Goal: Information Seeking & Learning: Learn about a topic

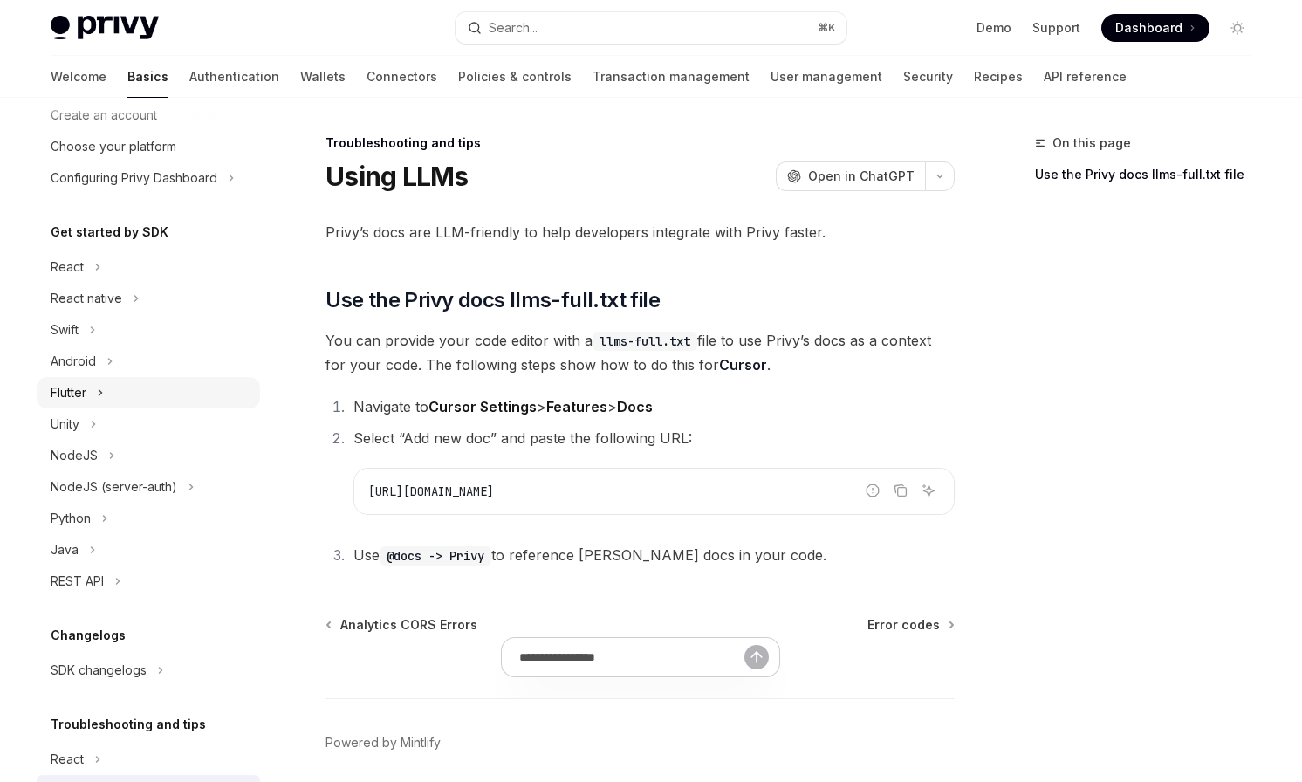
scroll to position [16, 0]
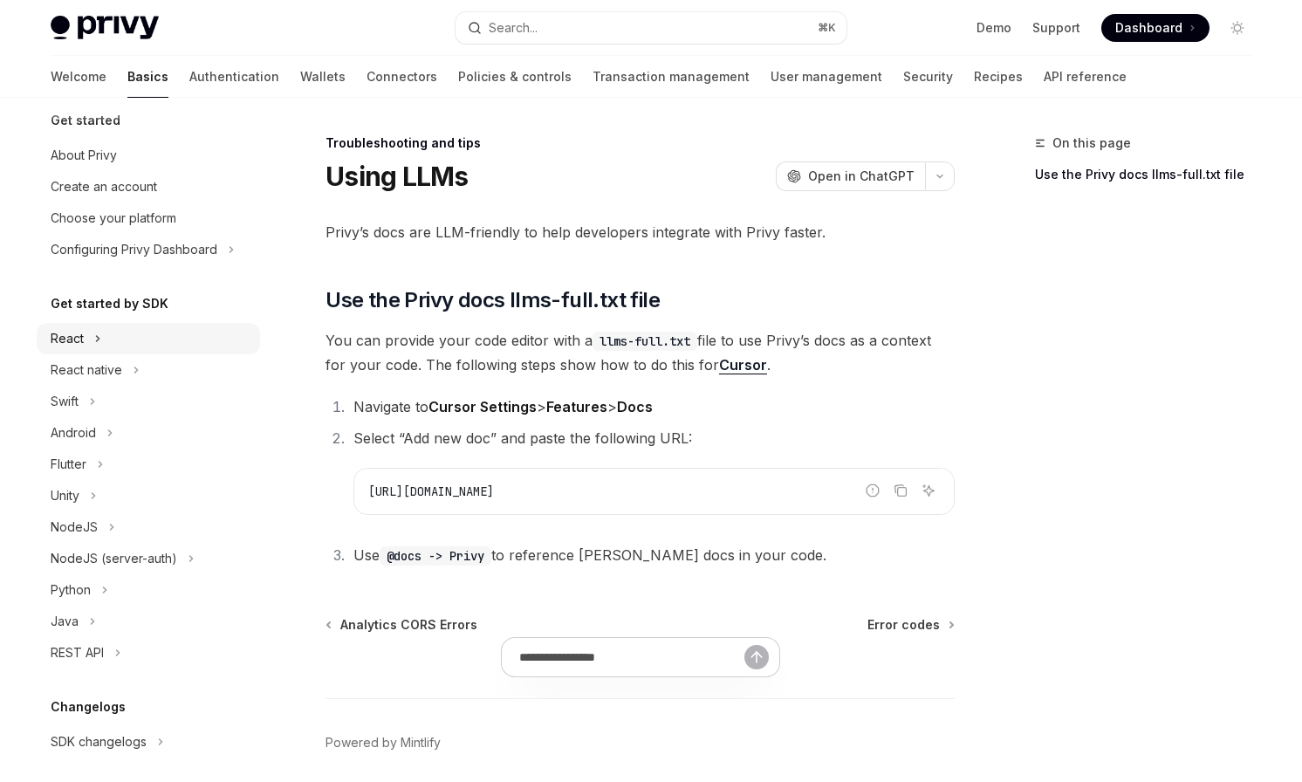
click at [83, 335] on button "React" at bounding box center [148, 338] width 223 height 31
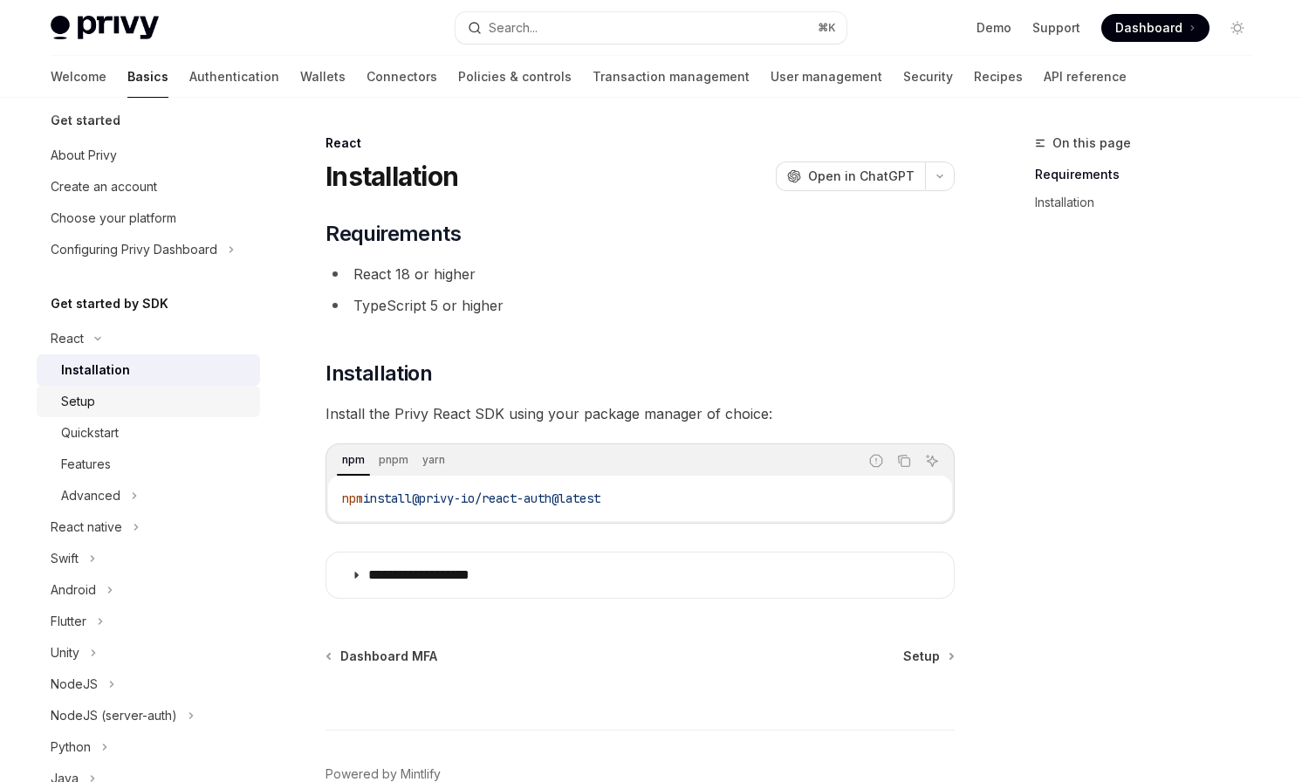
click at [102, 400] on div "Setup" at bounding box center [155, 401] width 188 height 21
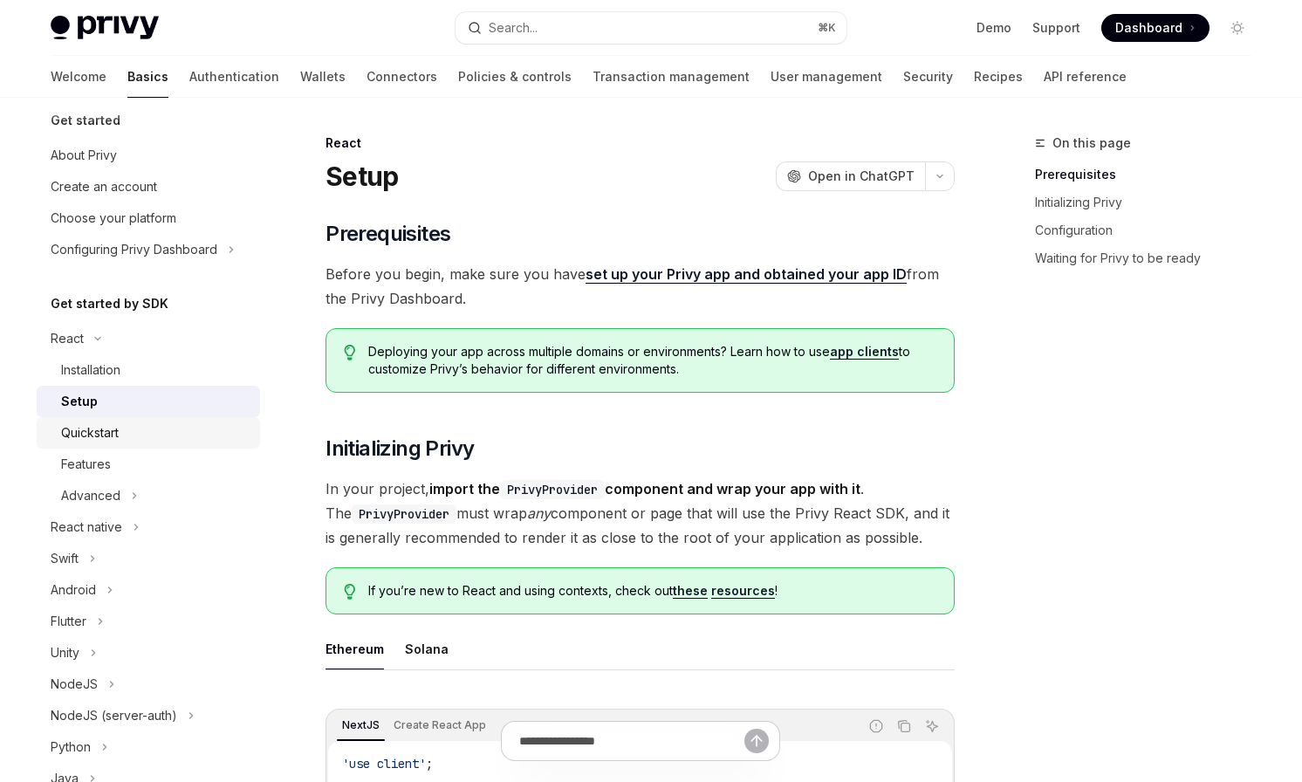
click at [99, 426] on div "Quickstart" at bounding box center [90, 432] width 58 height 21
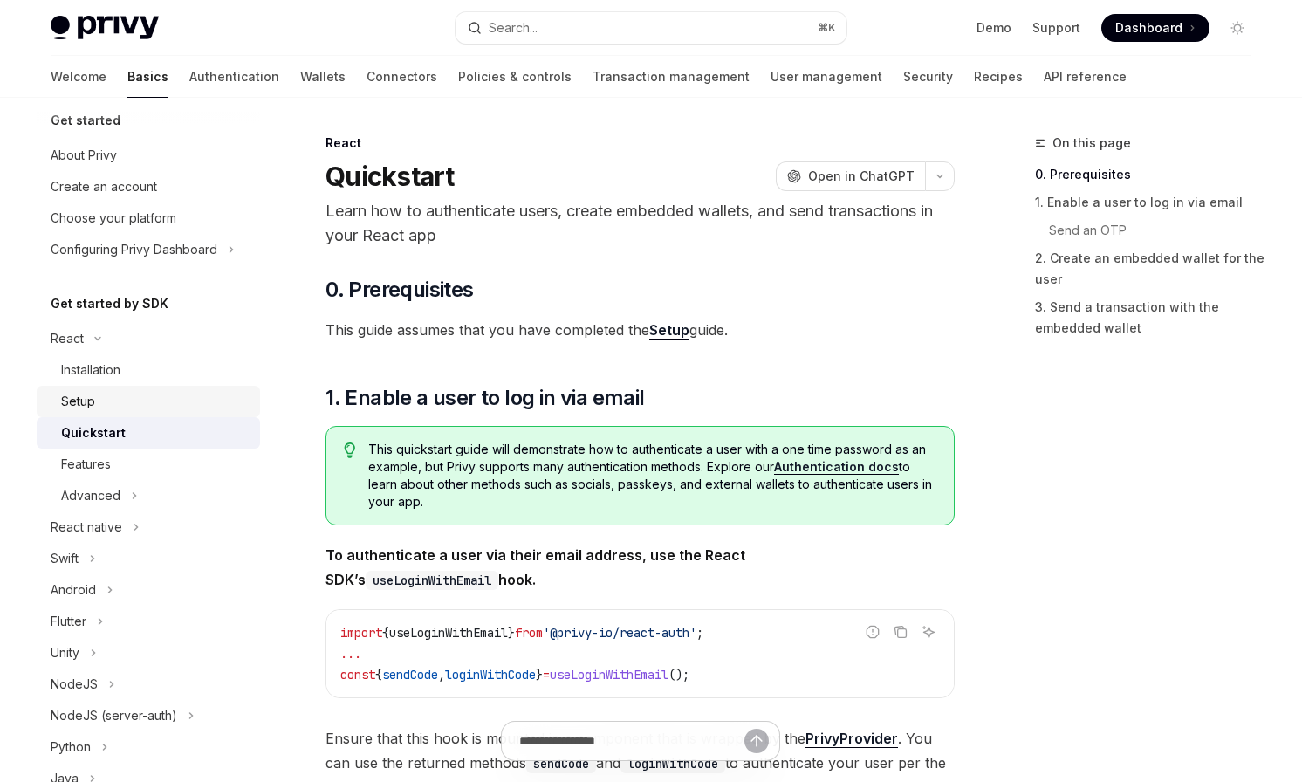
click at [101, 404] on div "Setup" at bounding box center [155, 401] width 188 height 21
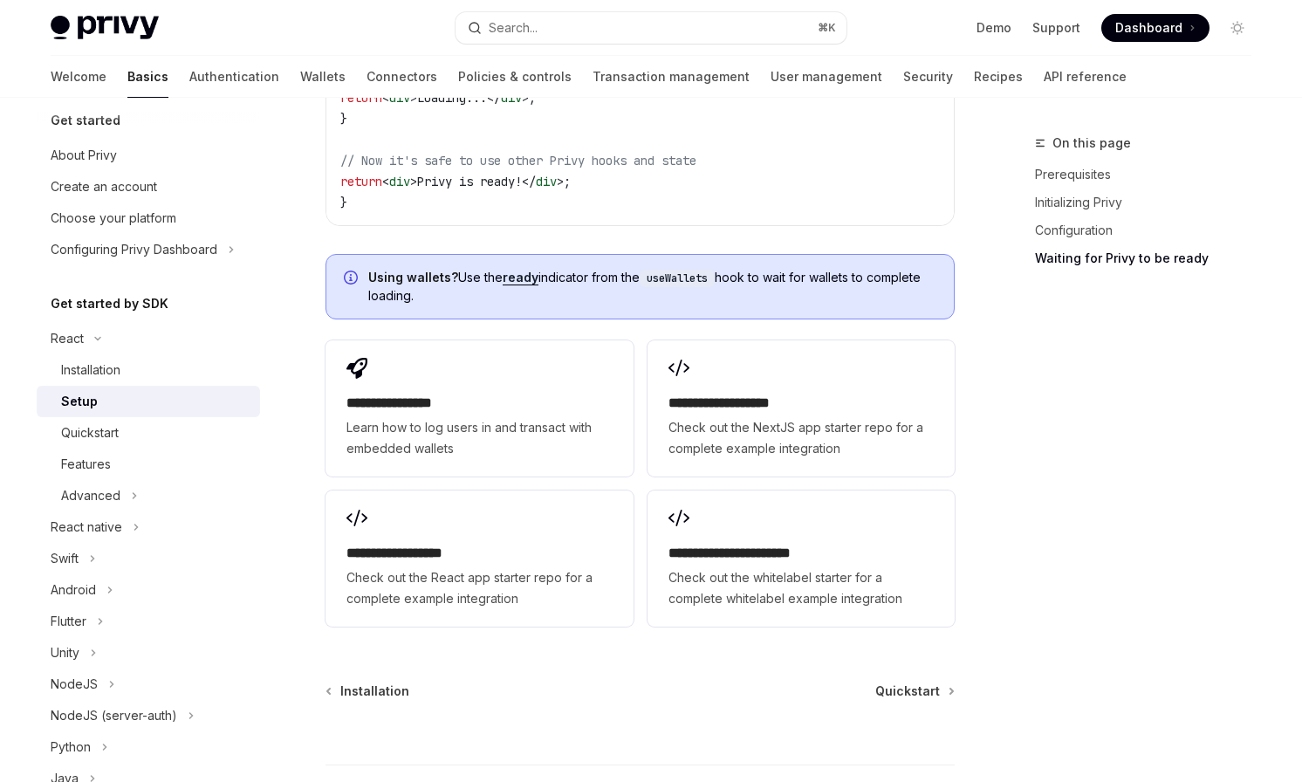
scroll to position [2243, 0]
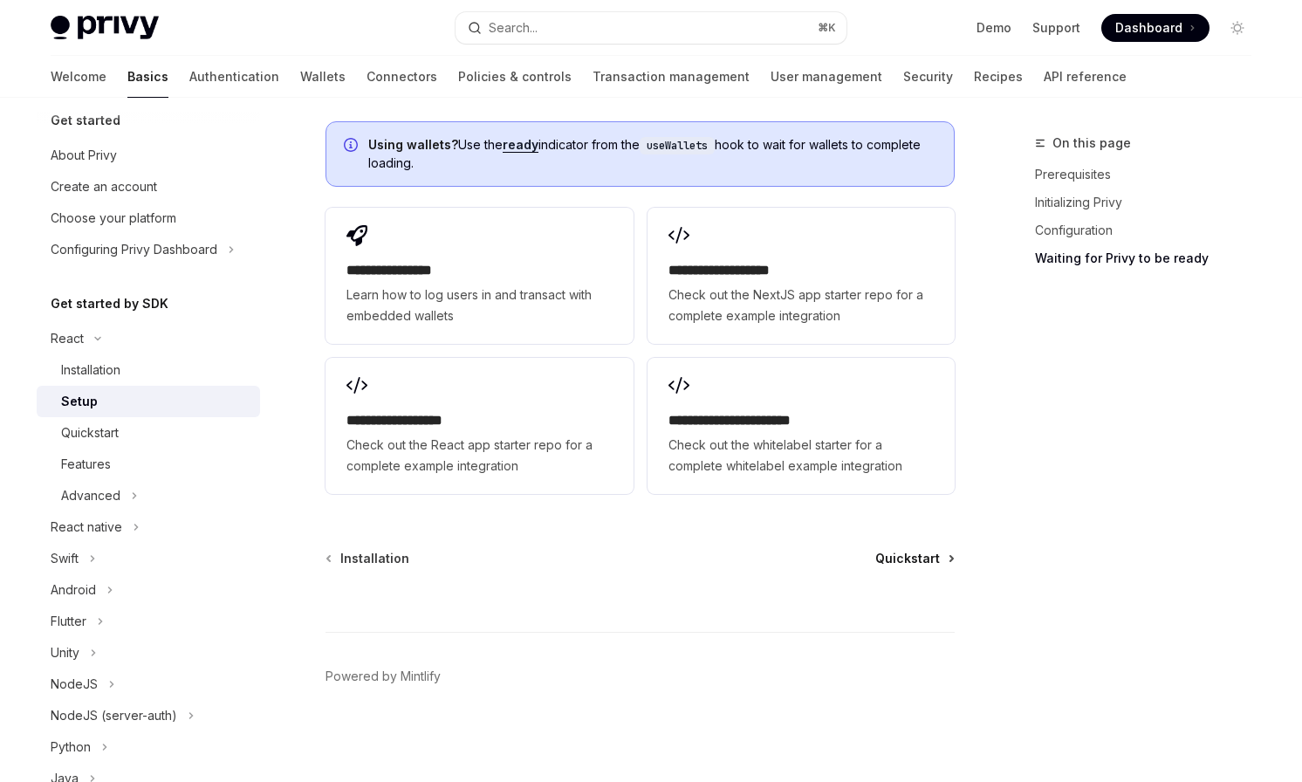
click at [930, 552] on span "Quickstart" at bounding box center [907, 558] width 65 height 17
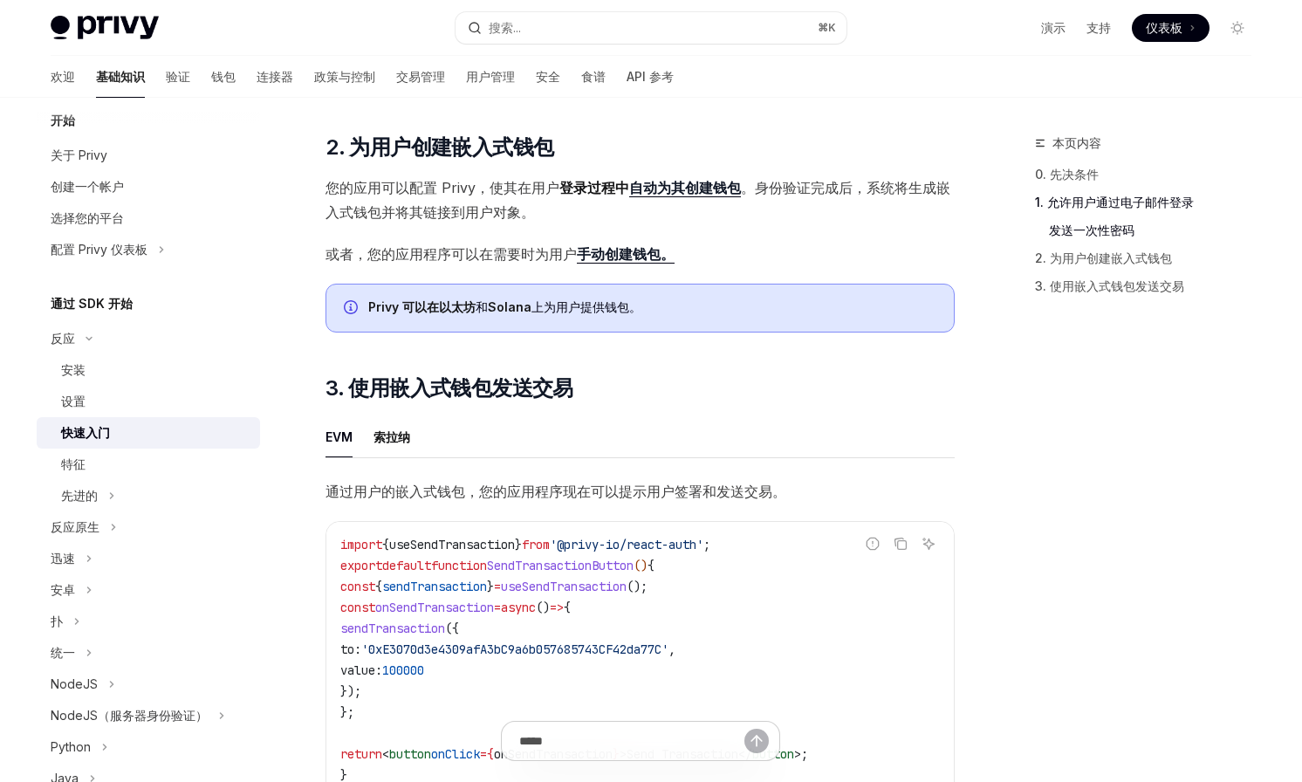
scroll to position [1143, 0]
click at [702, 195] on font "为其创建钱包" at bounding box center [699, 186] width 84 height 17
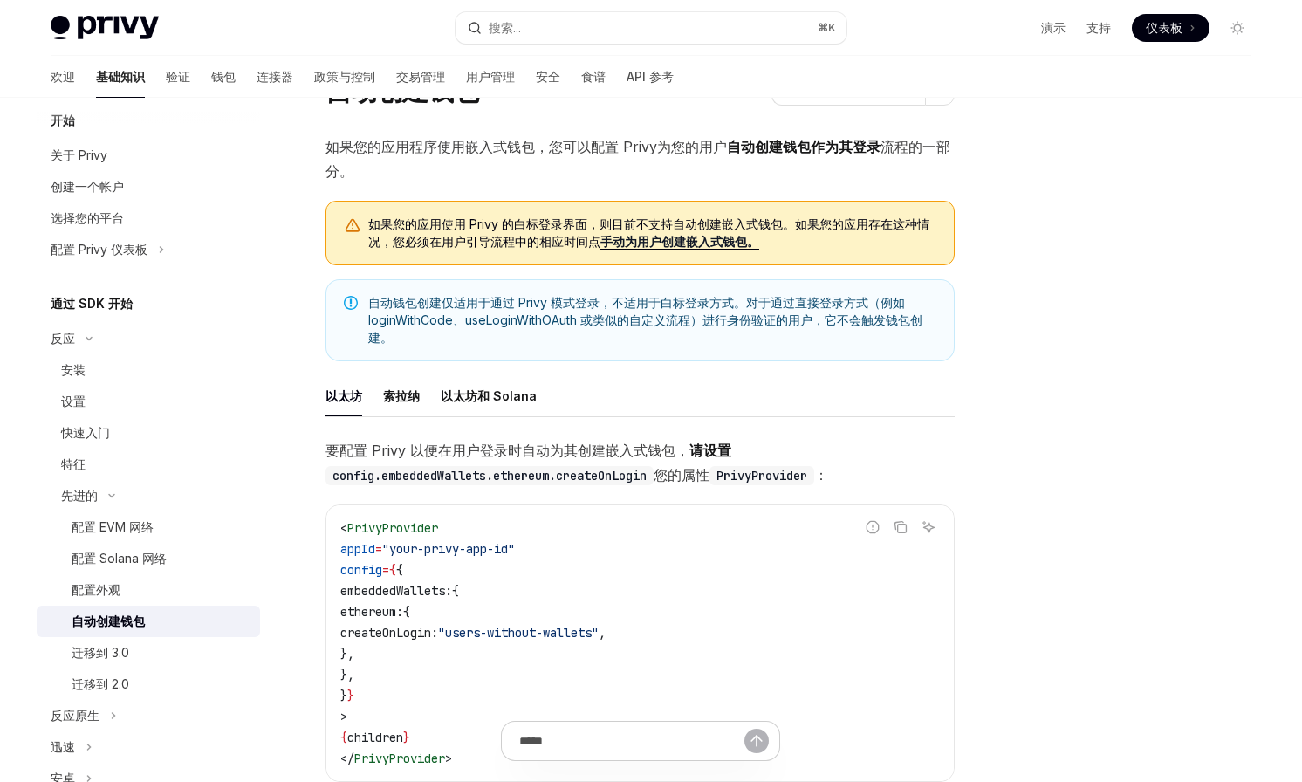
scroll to position [91, 0]
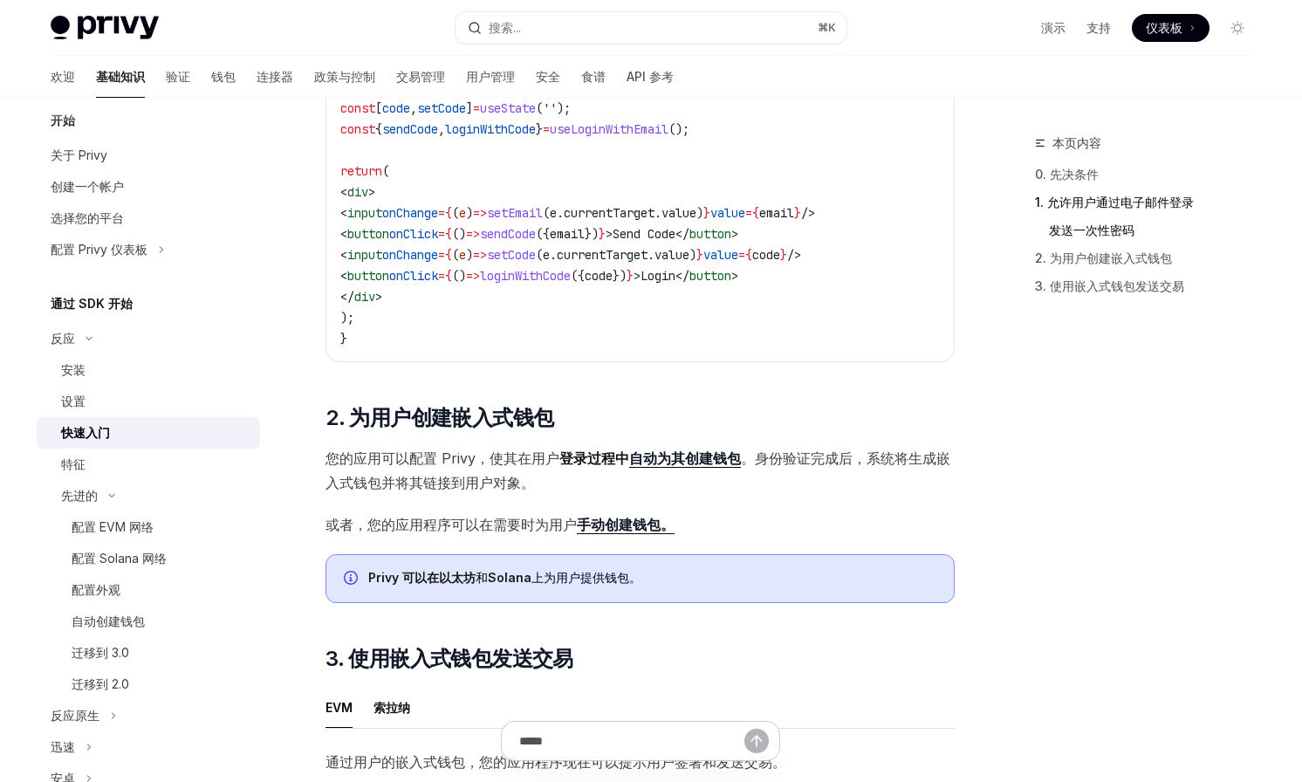
scroll to position [853, 0]
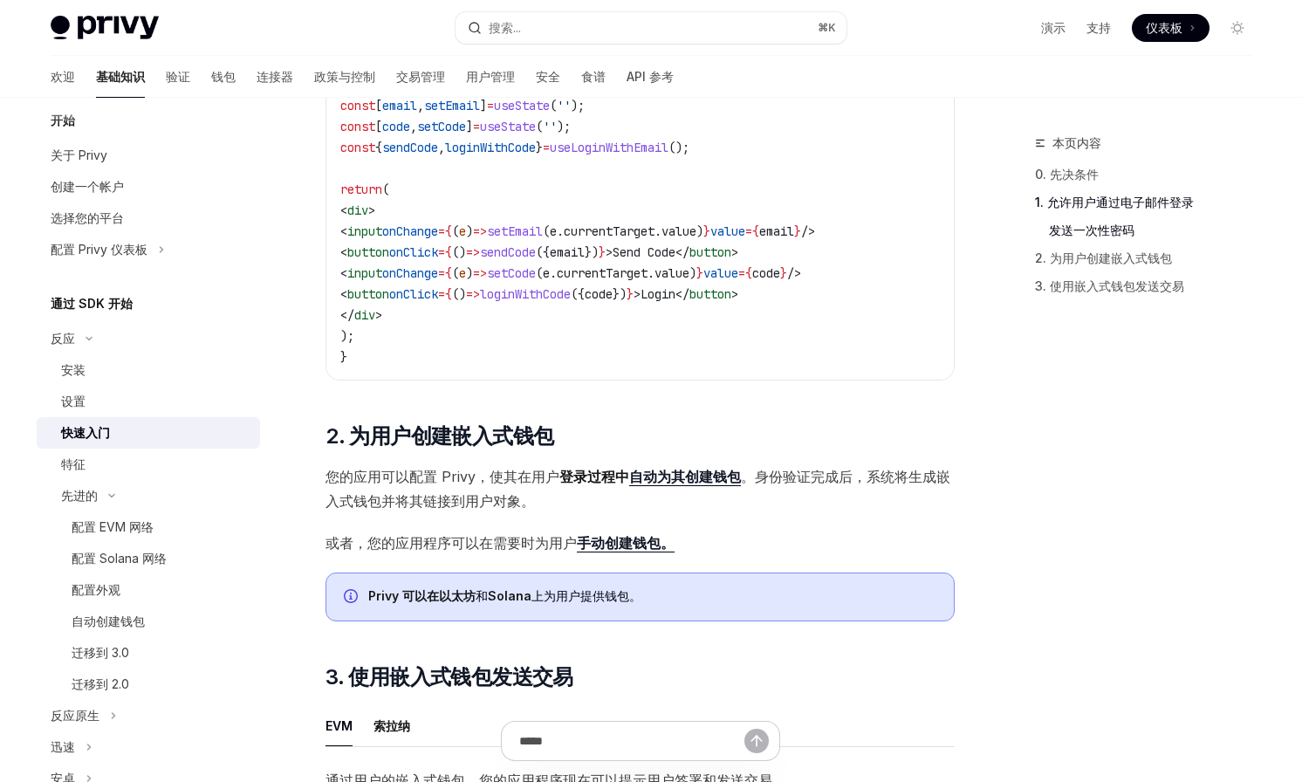
click at [674, 480] on font "为其创建钱包" at bounding box center [699, 476] width 84 height 17
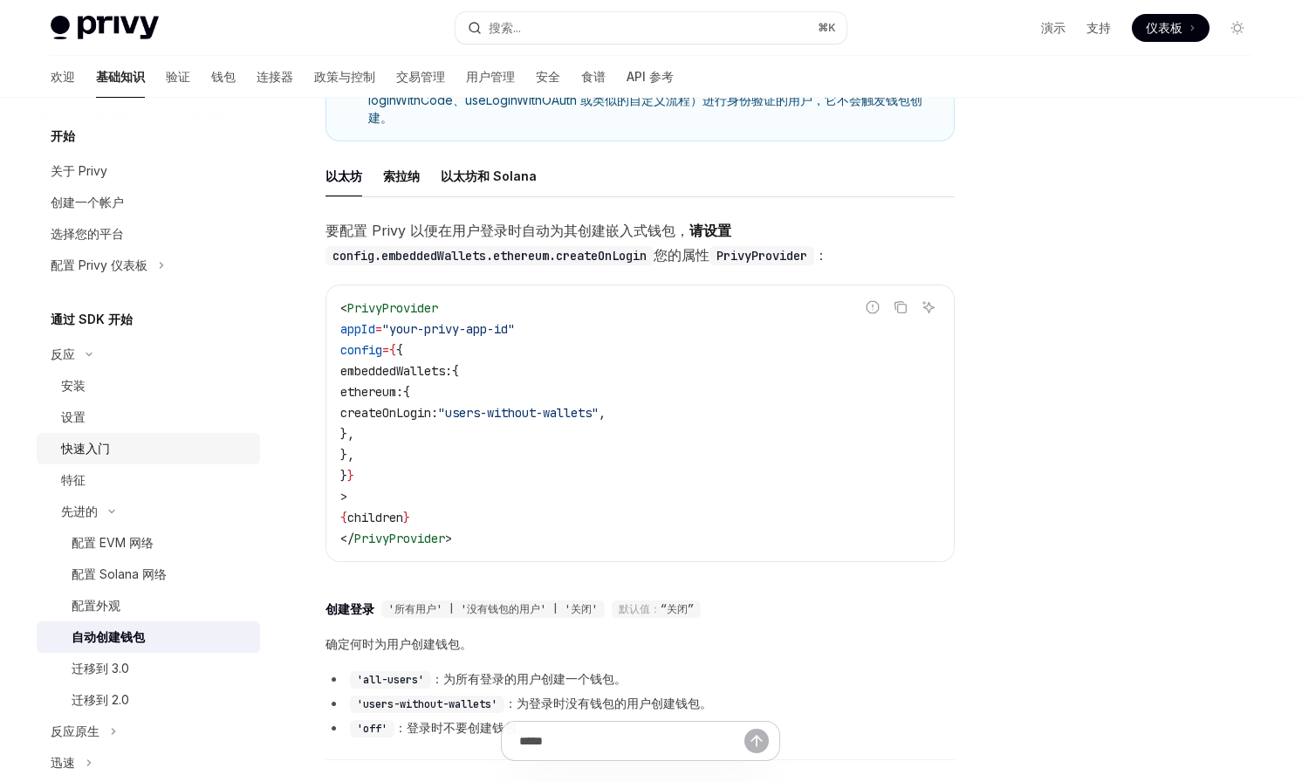
click at [106, 449] on font "快速入门" at bounding box center [85, 448] width 49 height 15
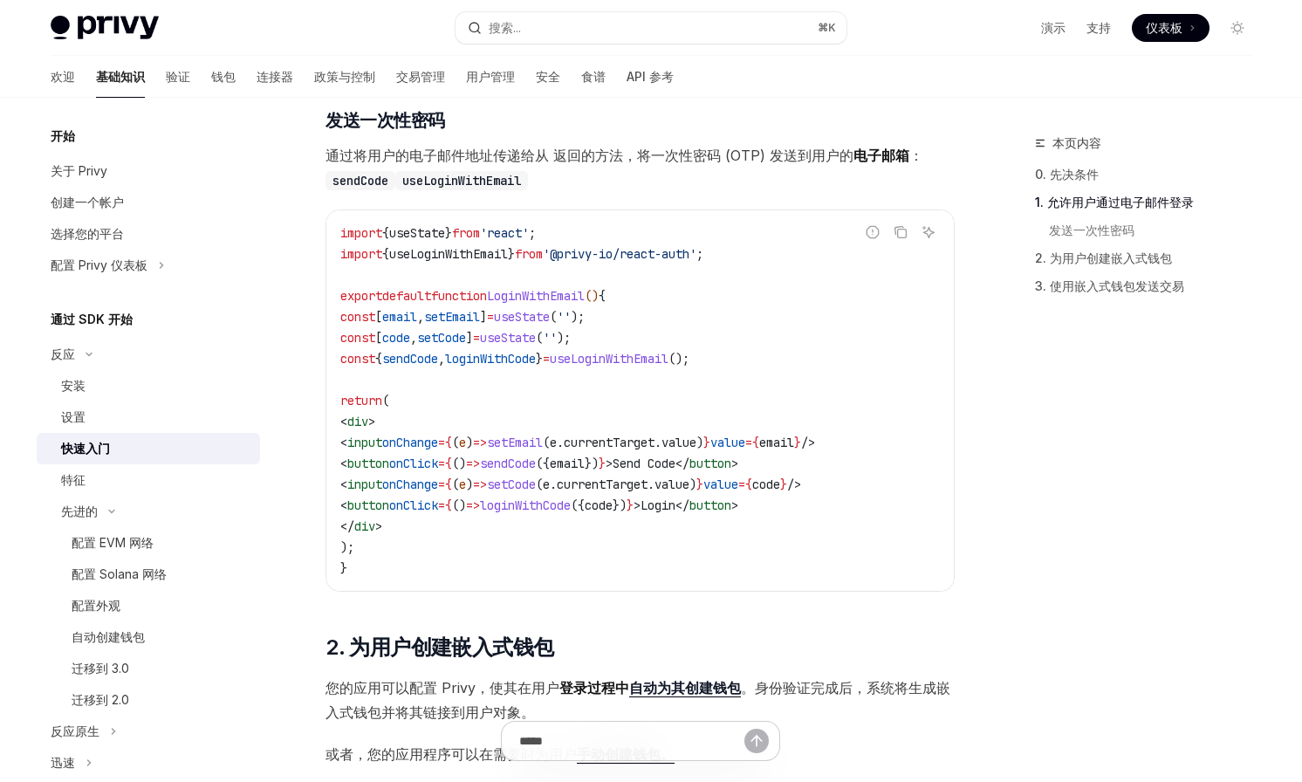
scroll to position [646, 0]
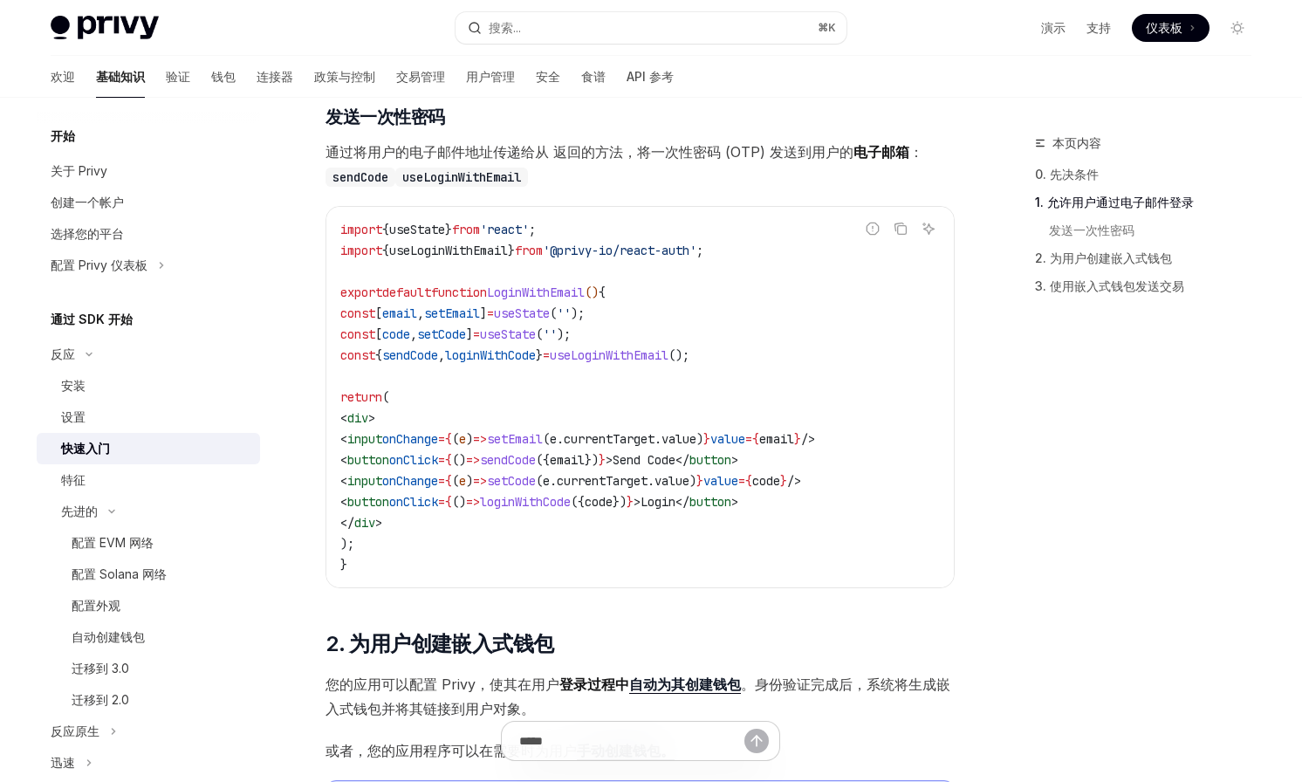
click at [463, 246] on span "useLoginWithEmail" at bounding box center [448, 251] width 119 height 16
copy span "useLoginWithEmail"
click at [627, 76] on font "API 参考" at bounding box center [650, 76] width 47 height 15
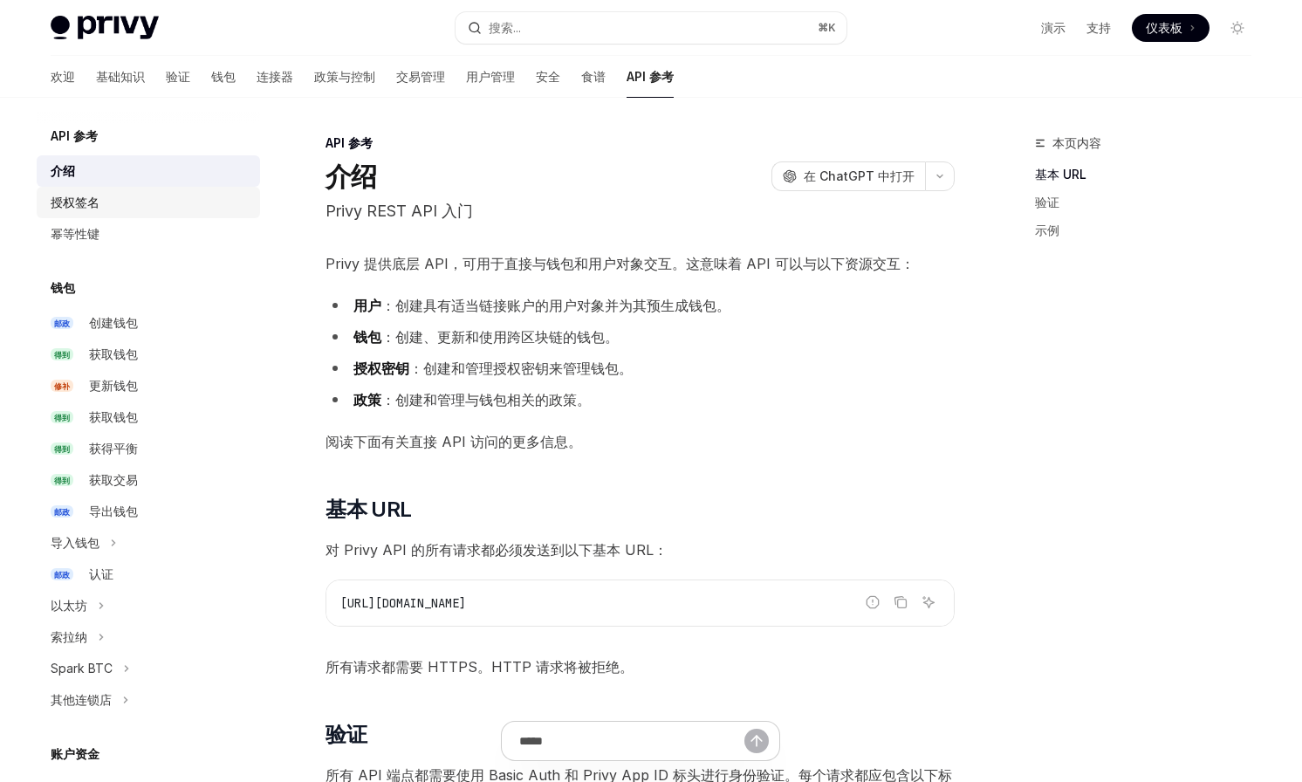
click at [115, 209] on div "授权签名" at bounding box center [150, 202] width 199 height 21
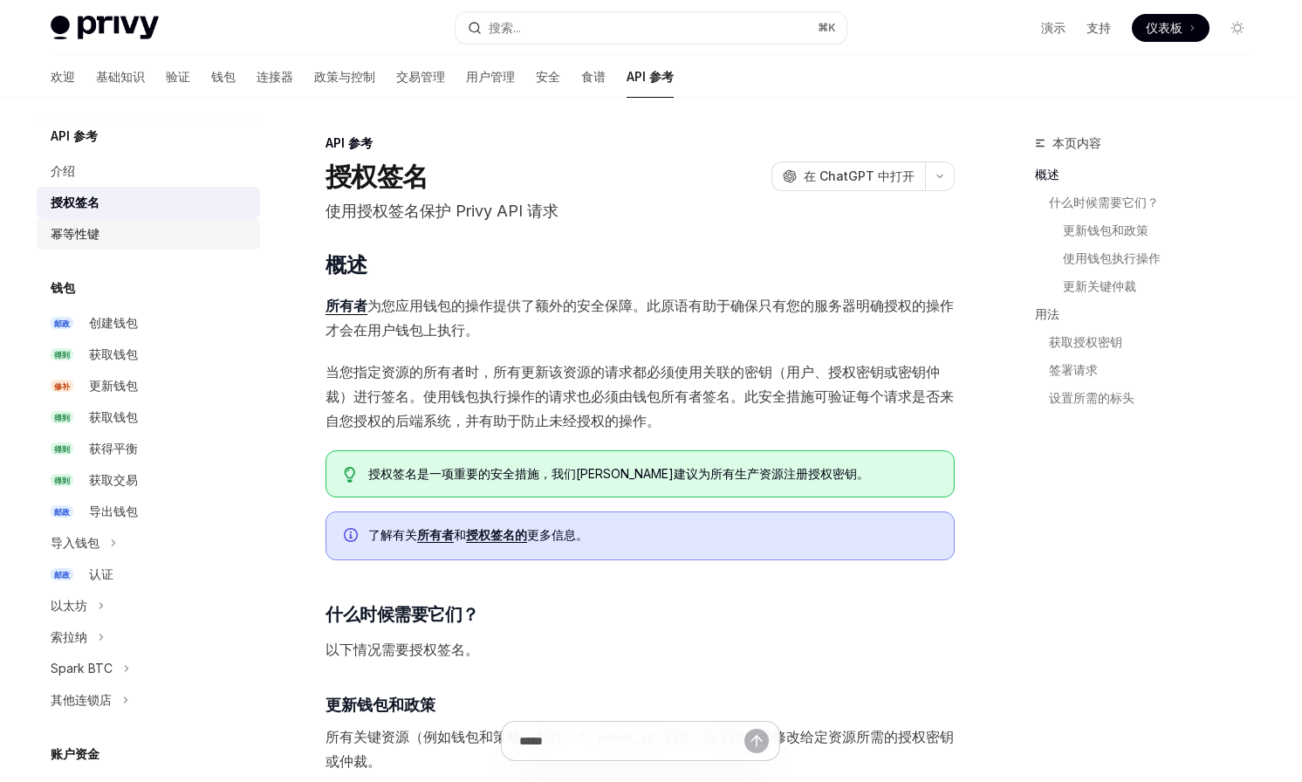
click at [106, 224] on div "幂等性键" at bounding box center [150, 233] width 199 height 21
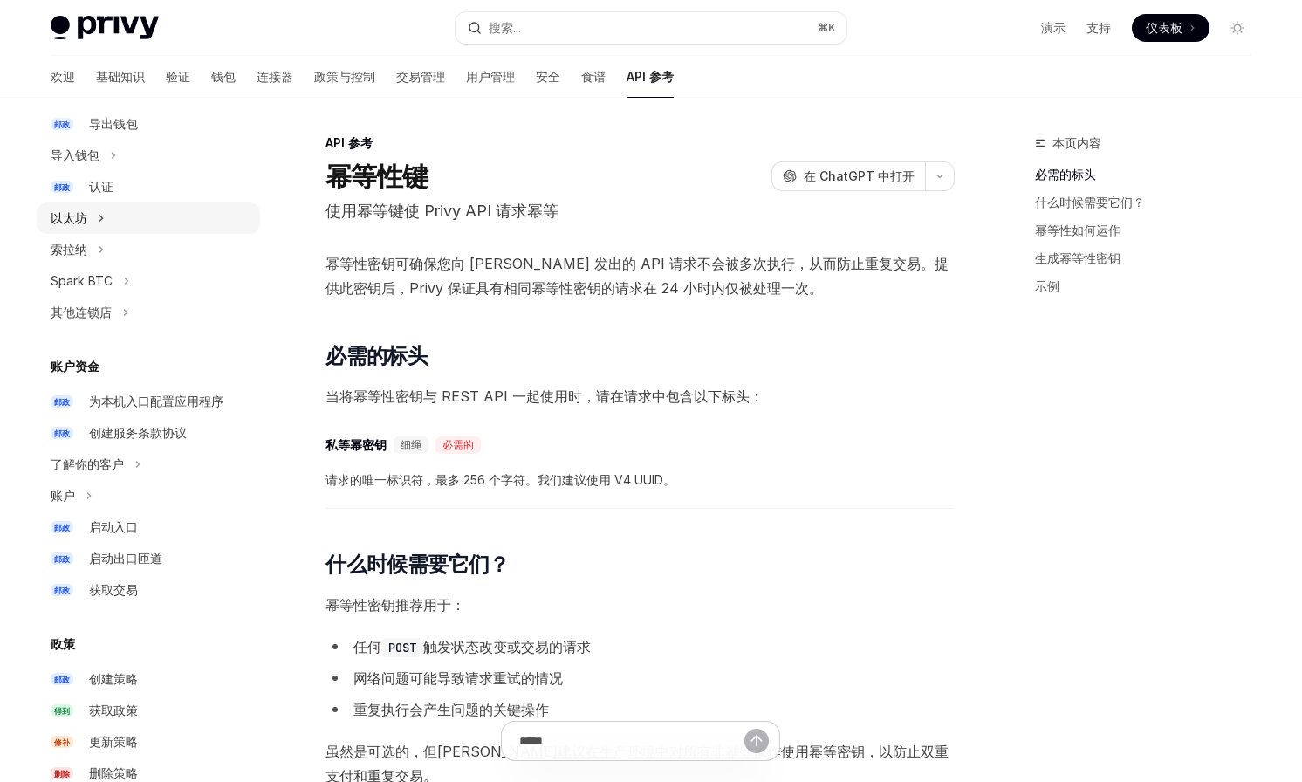
scroll to position [399, 0]
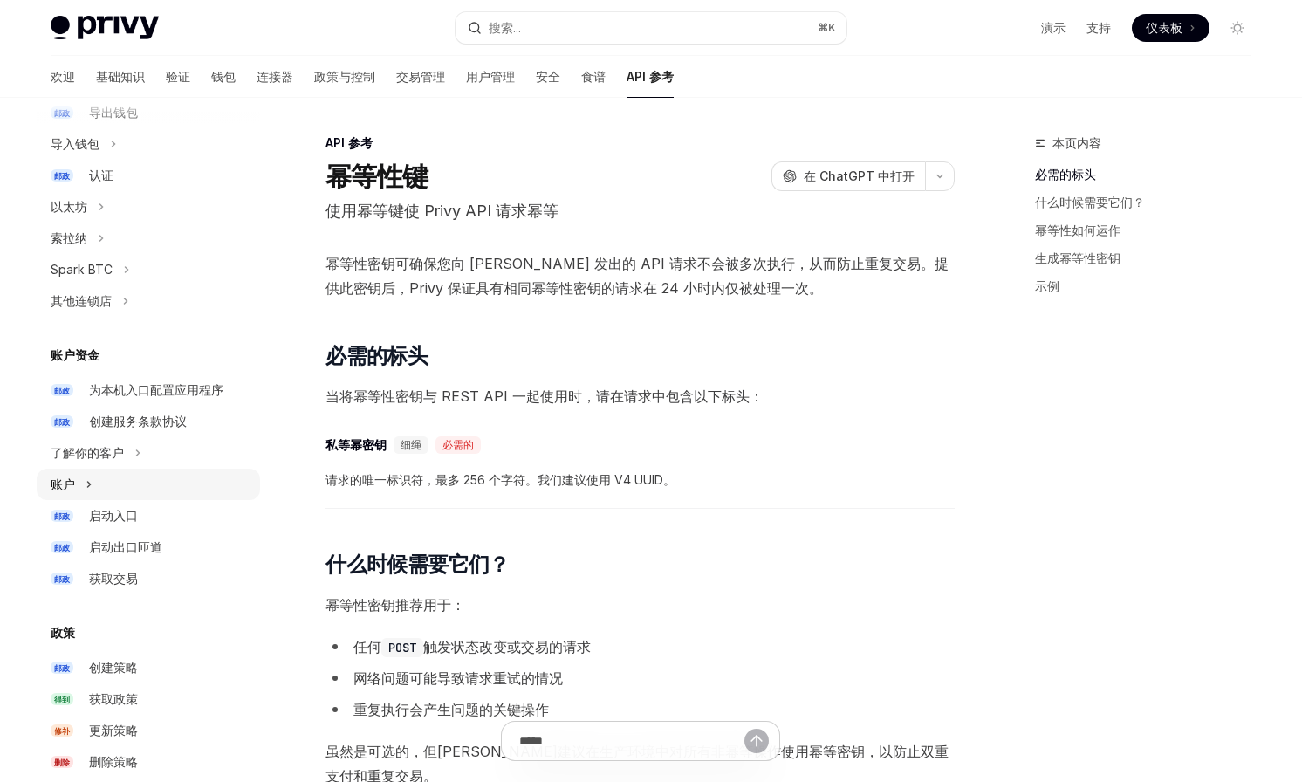
click at [103, 489] on button "账户" at bounding box center [148, 484] width 223 height 31
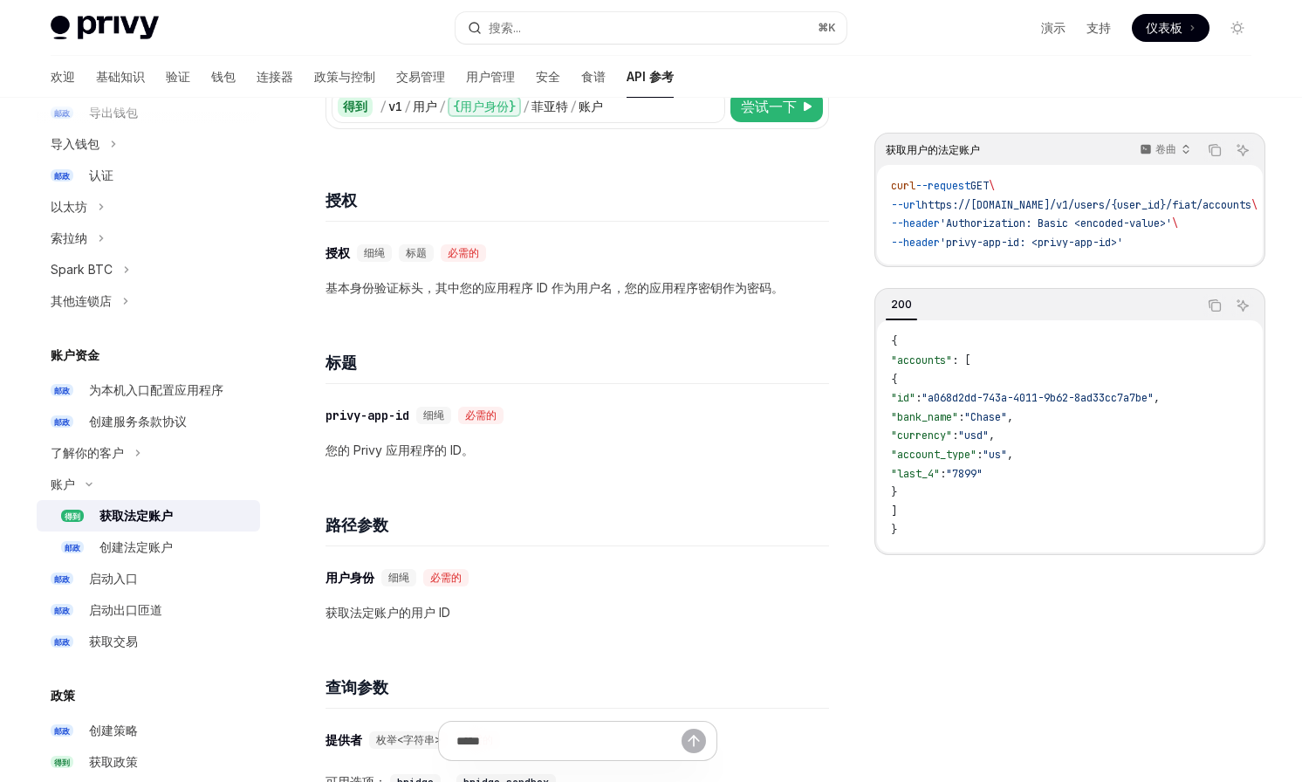
scroll to position [174, 0]
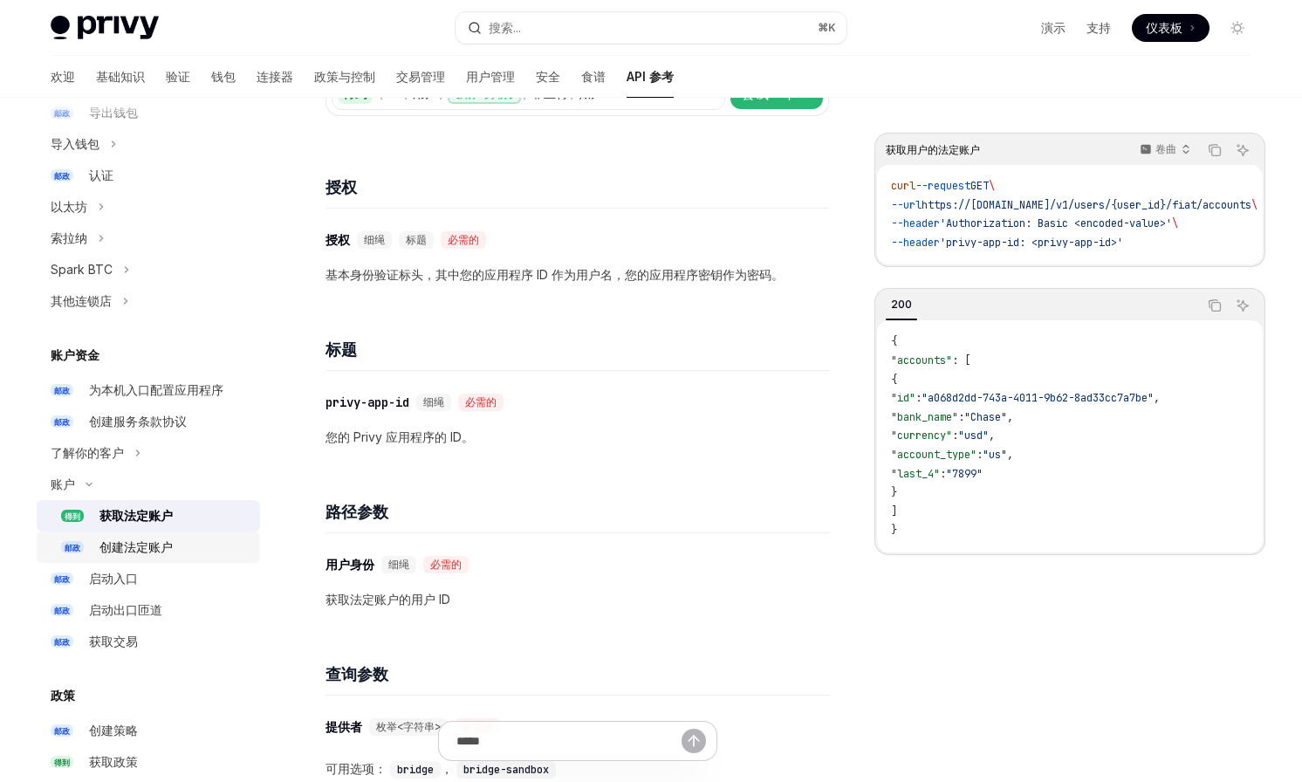
click at [111, 555] on div "创建法定账户" at bounding box center [135, 547] width 73 height 21
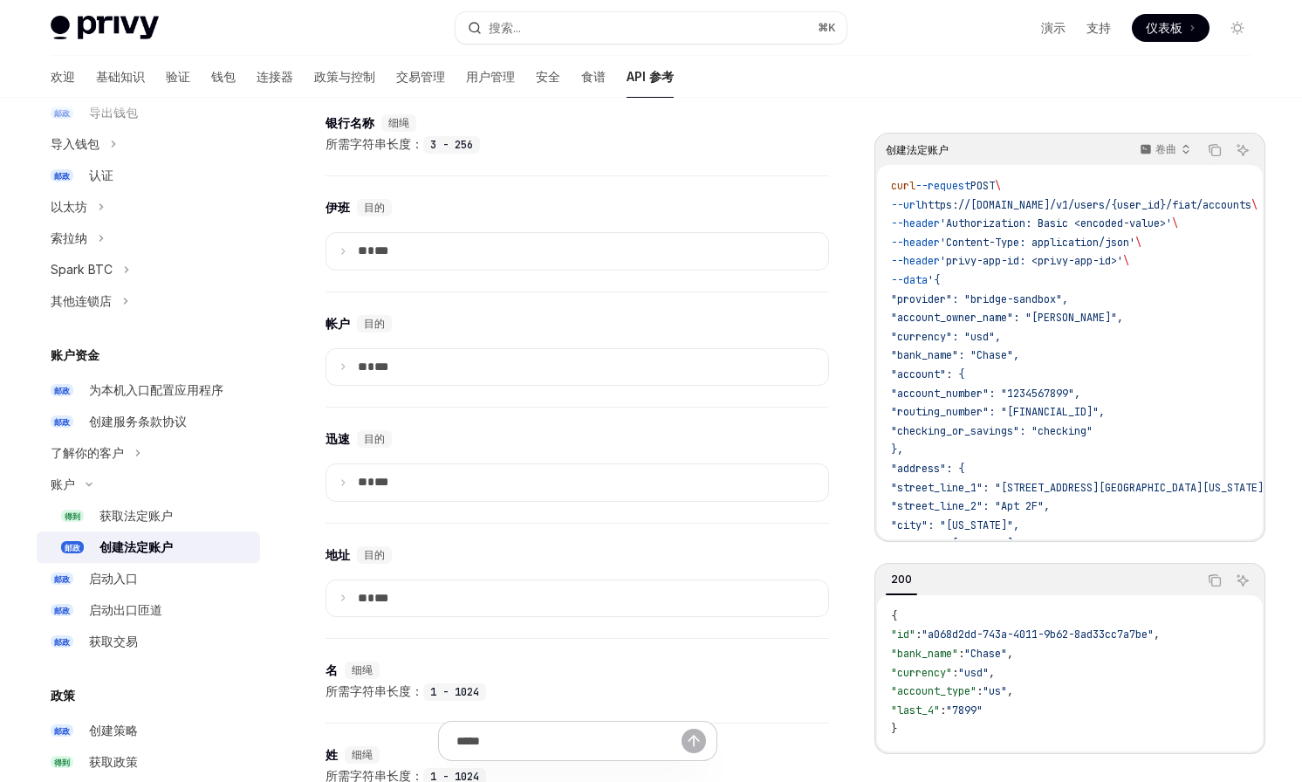
scroll to position [1099, 0]
click at [438, 354] on summary "** ***" at bounding box center [577, 365] width 502 height 37
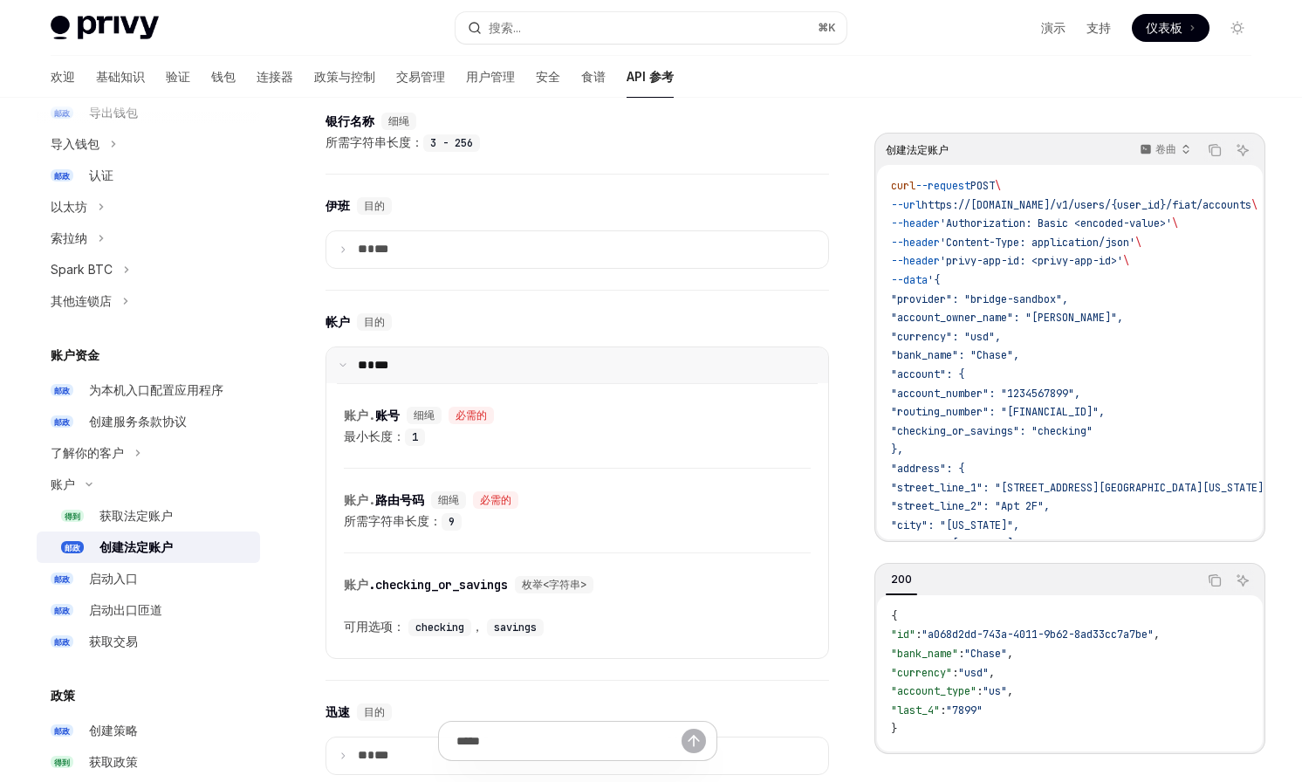
click at [438, 354] on summary "** ***" at bounding box center [577, 365] width 502 height 37
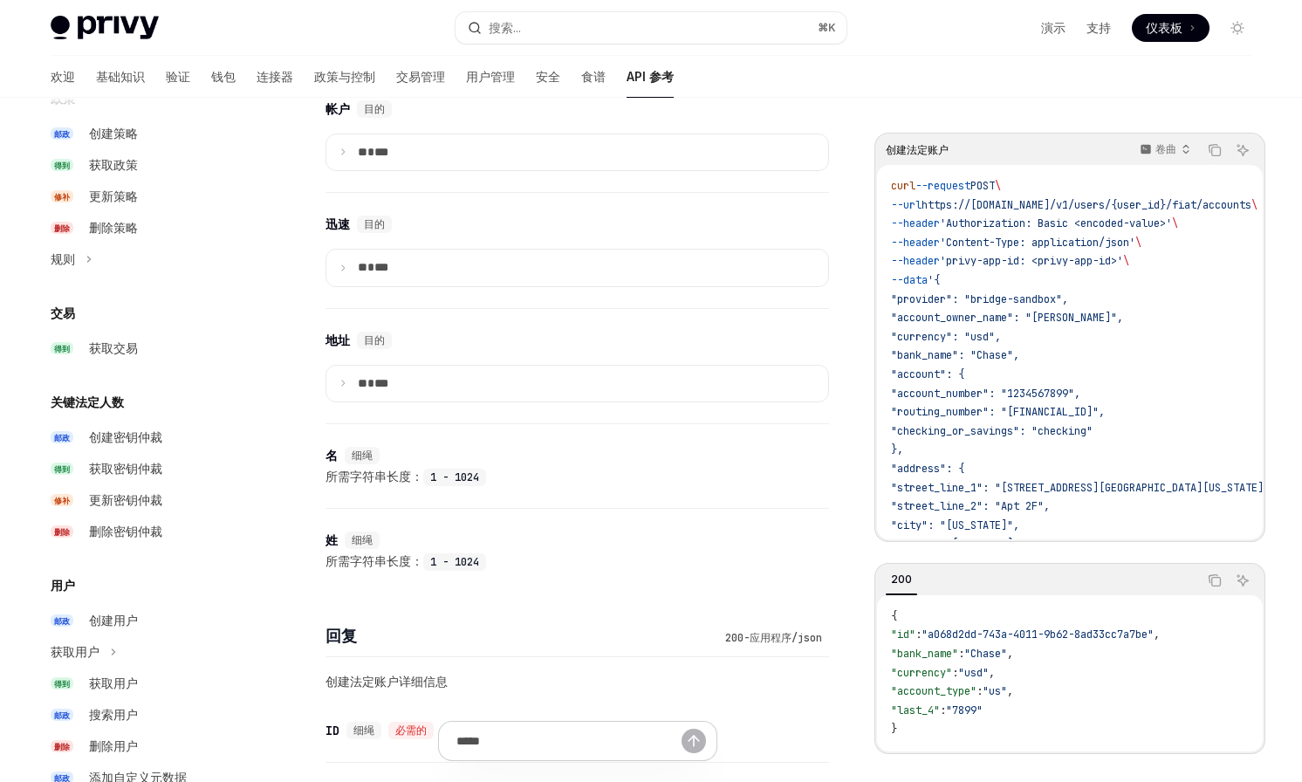
scroll to position [1073, 0]
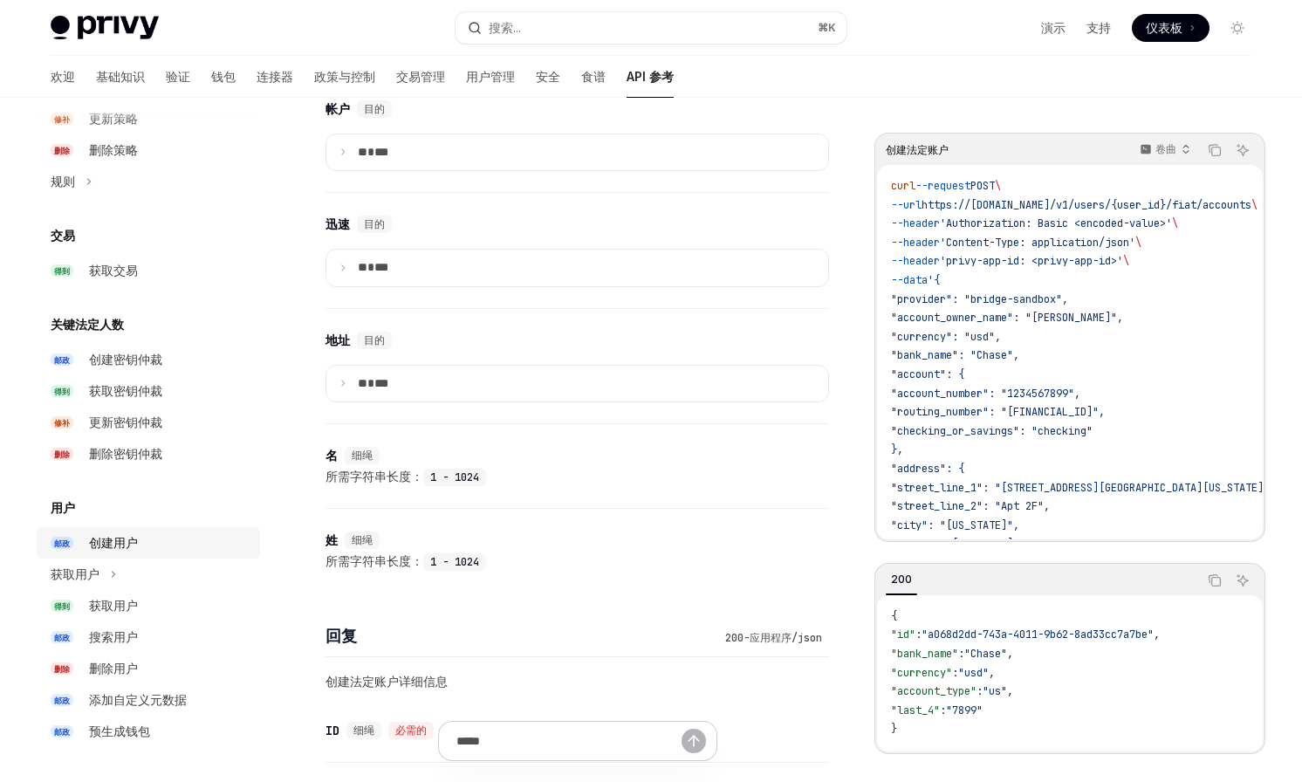
click at [129, 550] on div "创建用户" at bounding box center [113, 542] width 49 height 21
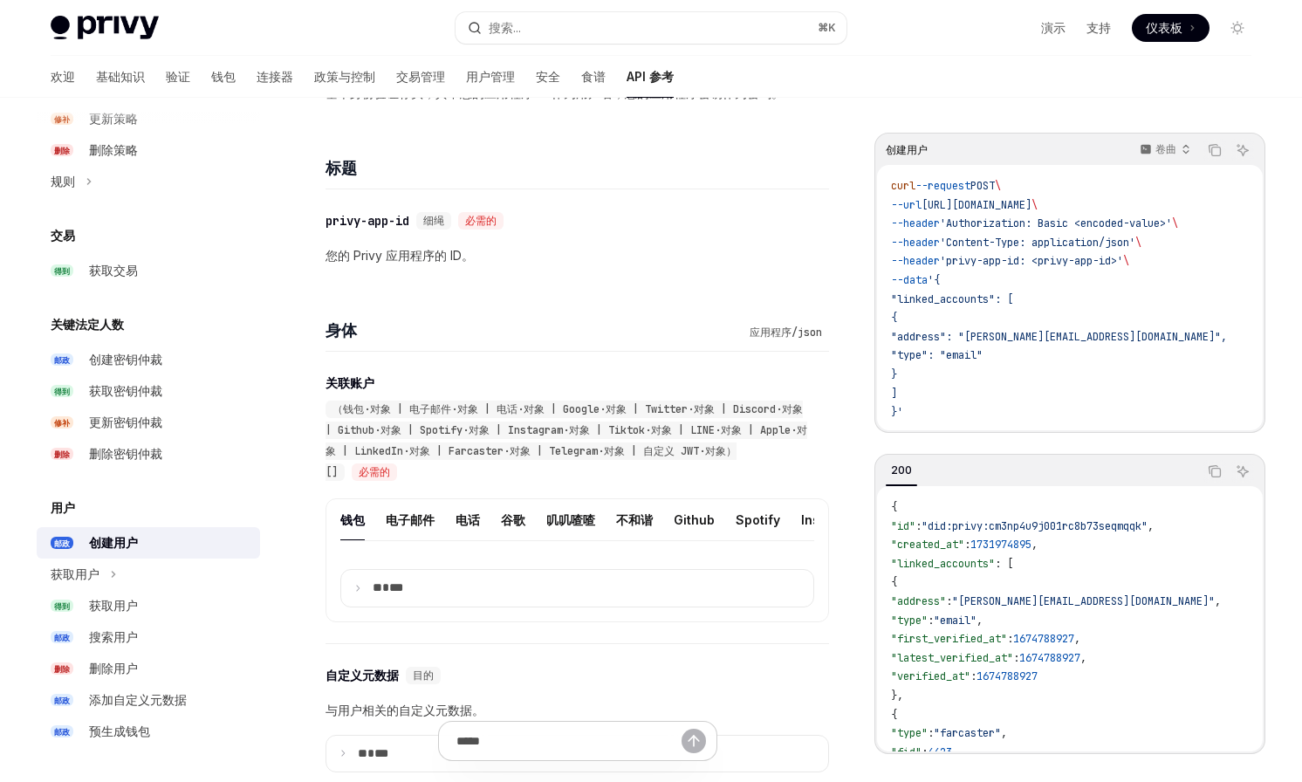
scroll to position [374, 0]
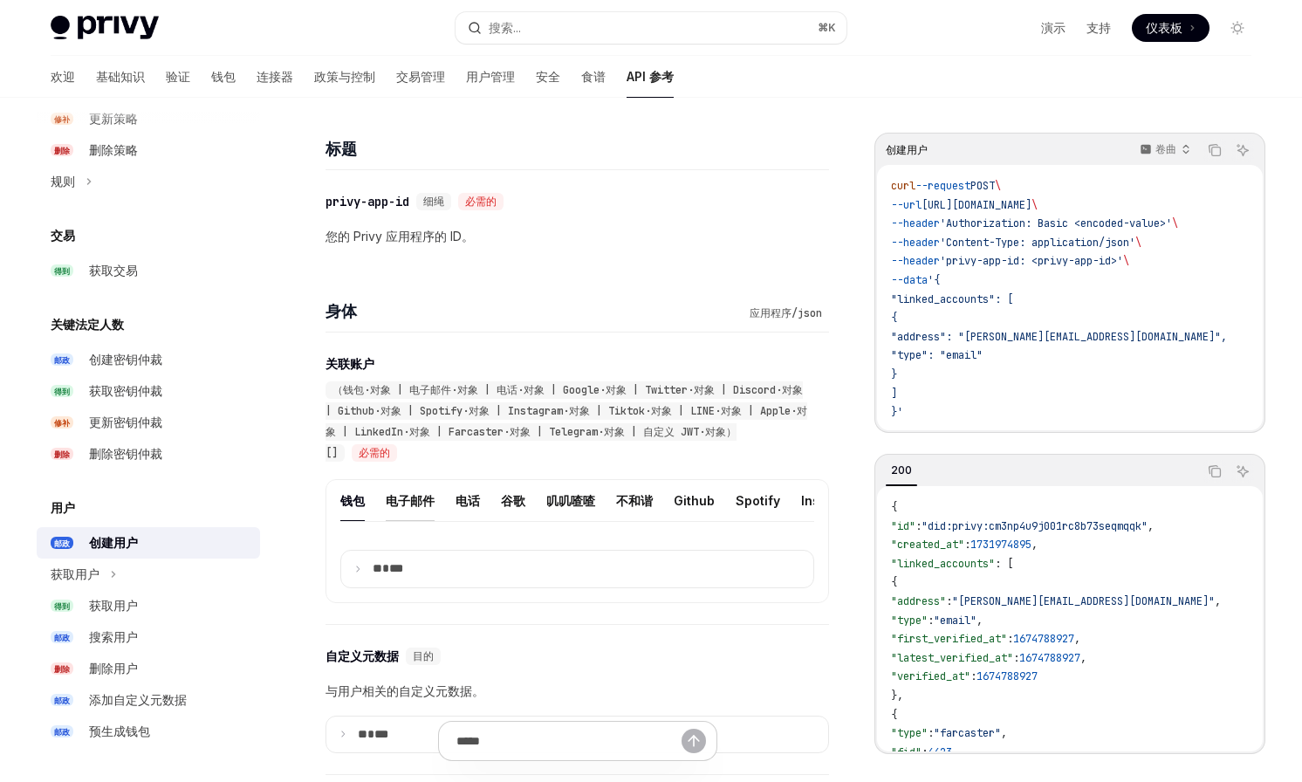
click at [424, 501] on font "电子邮件" at bounding box center [410, 500] width 49 height 15
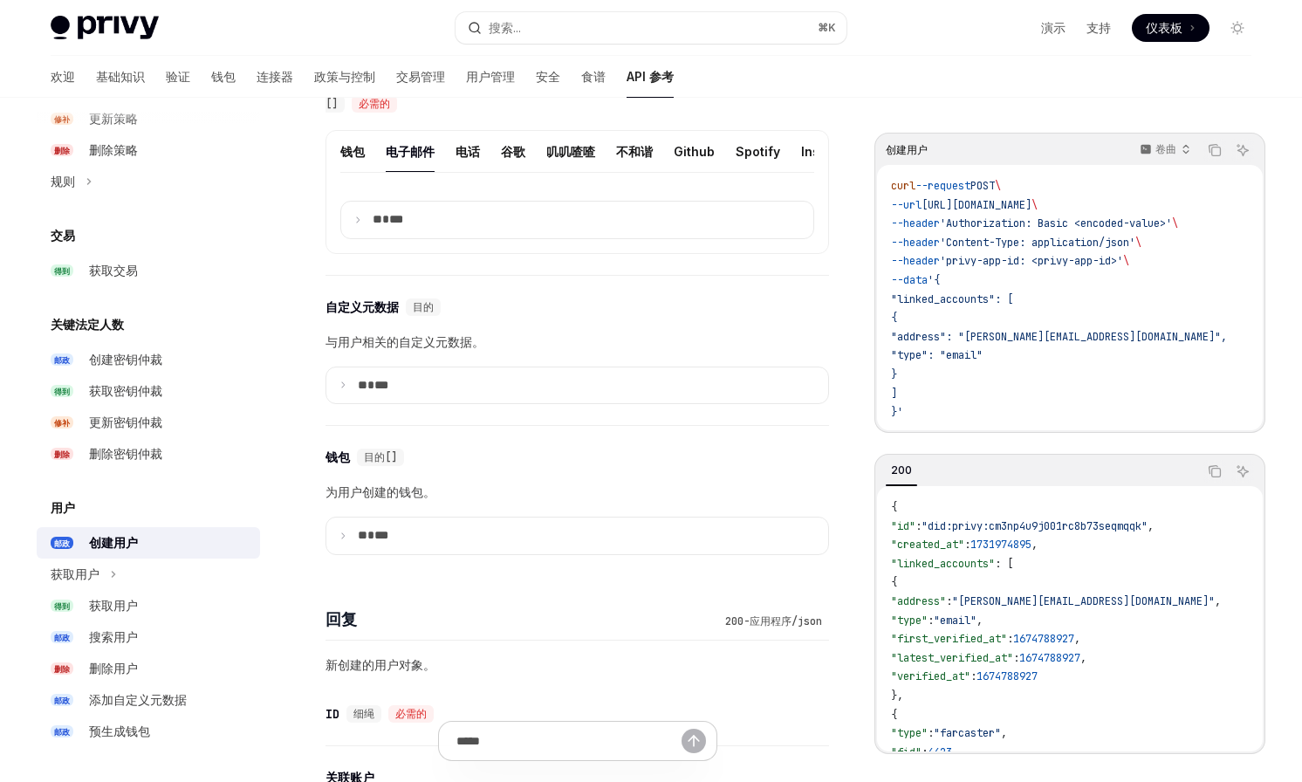
scroll to position [739, 0]
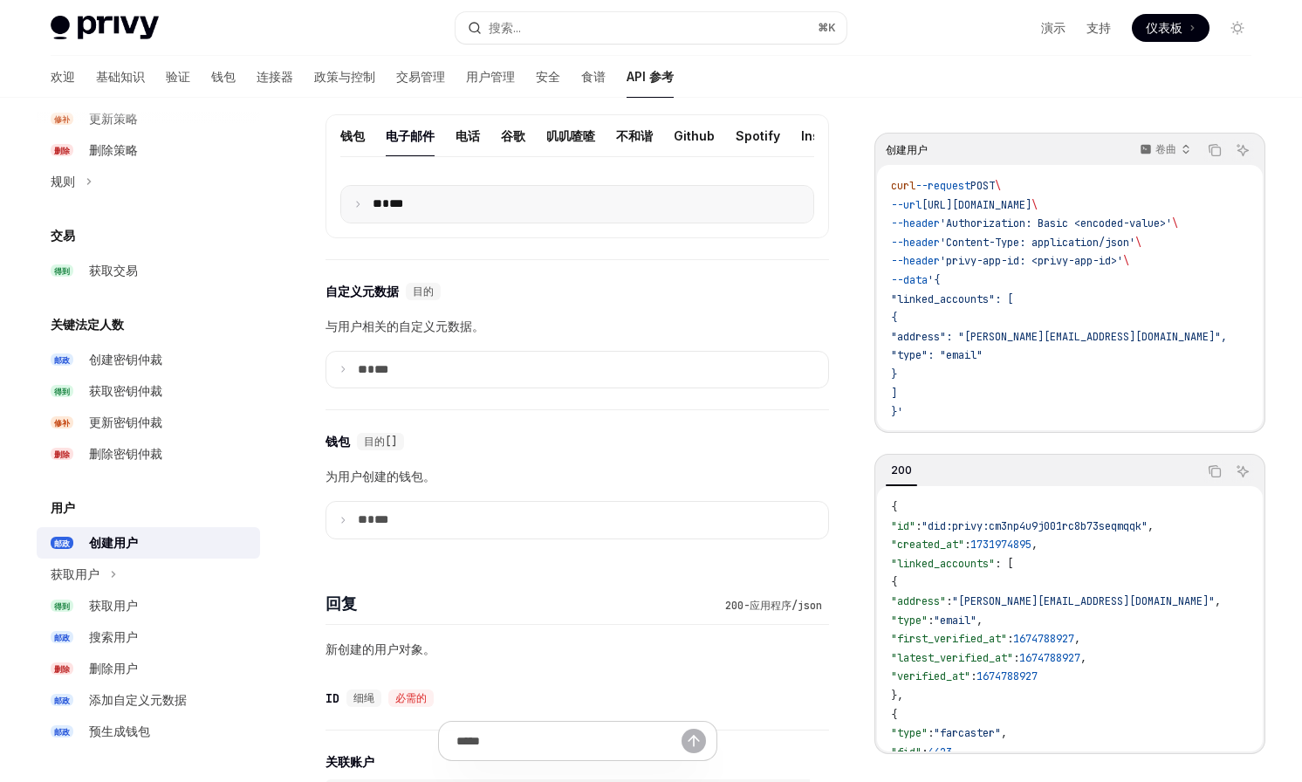
click at [449, 220] on summary "** ***" at bounding box center [577, 204] width 472 height 37
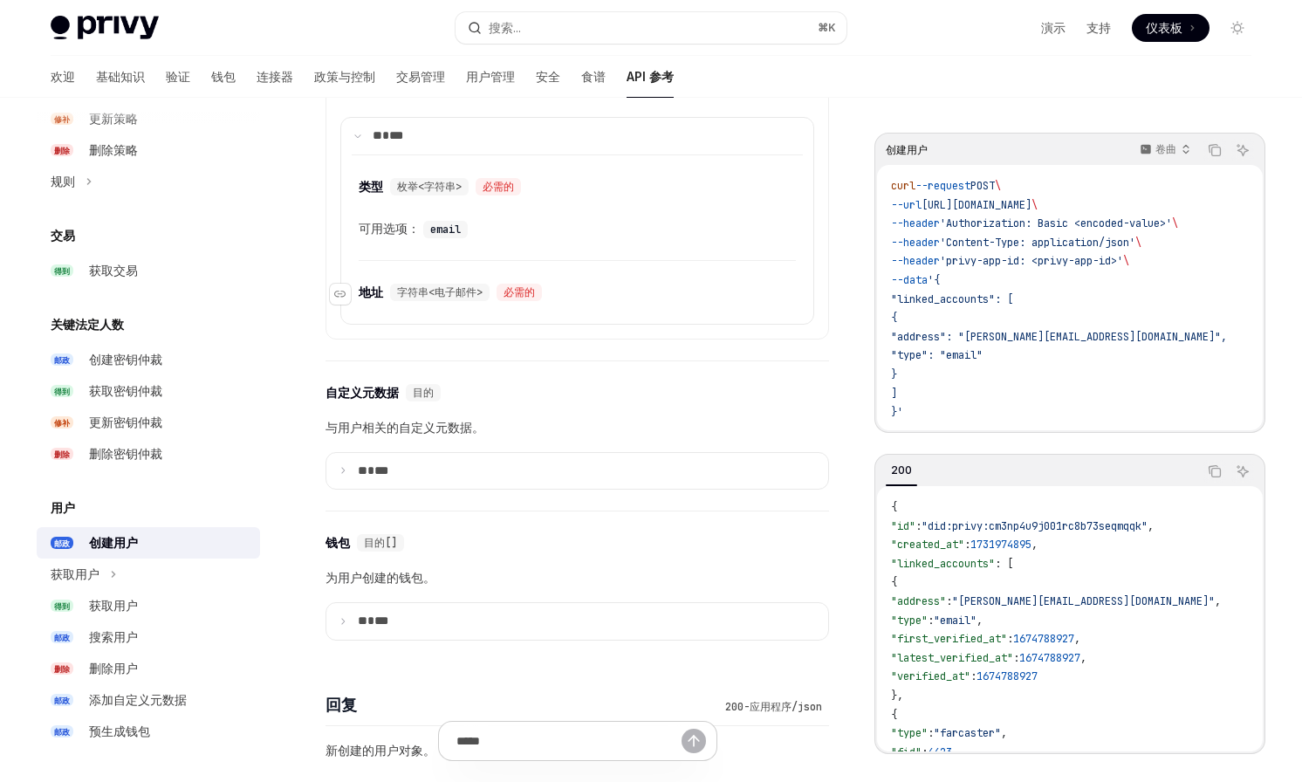
scroll to position [833, 0]
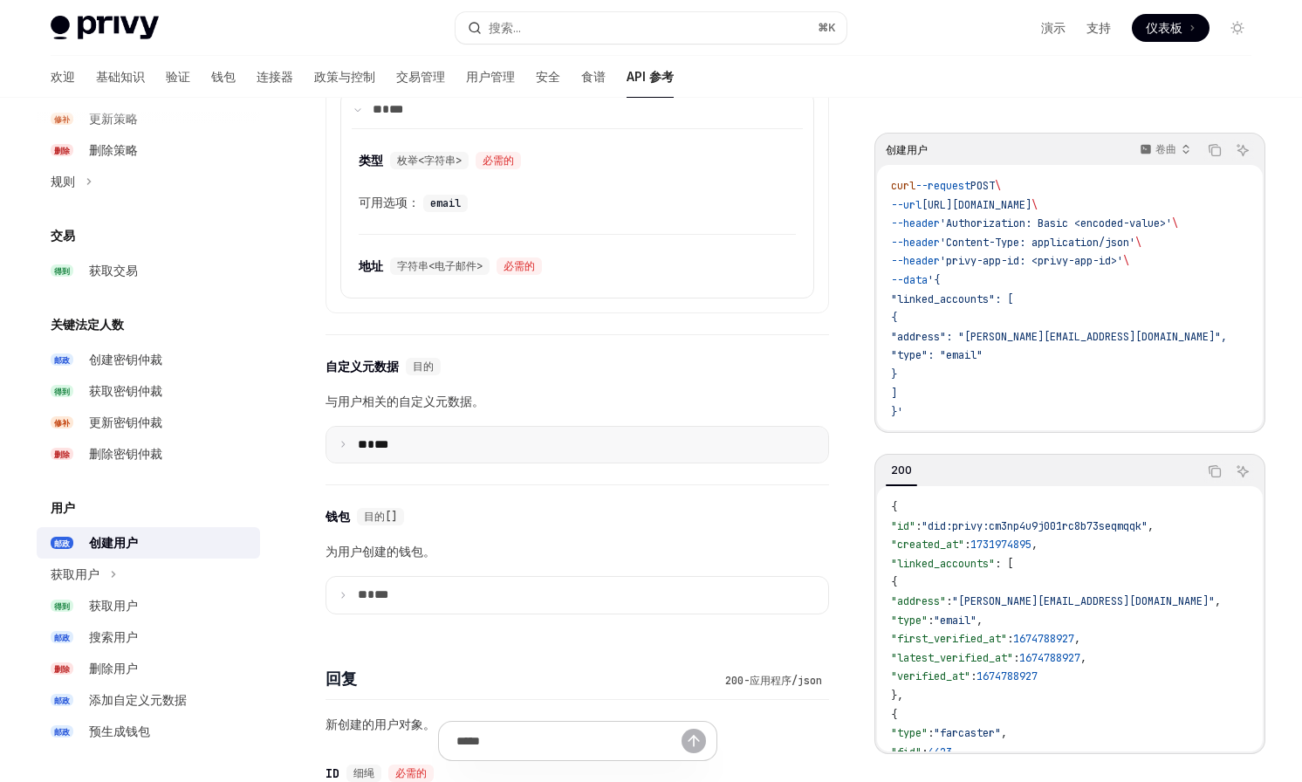
click at [388, 440] on font "***" at bounding box center [381, 444] width 14 height 12
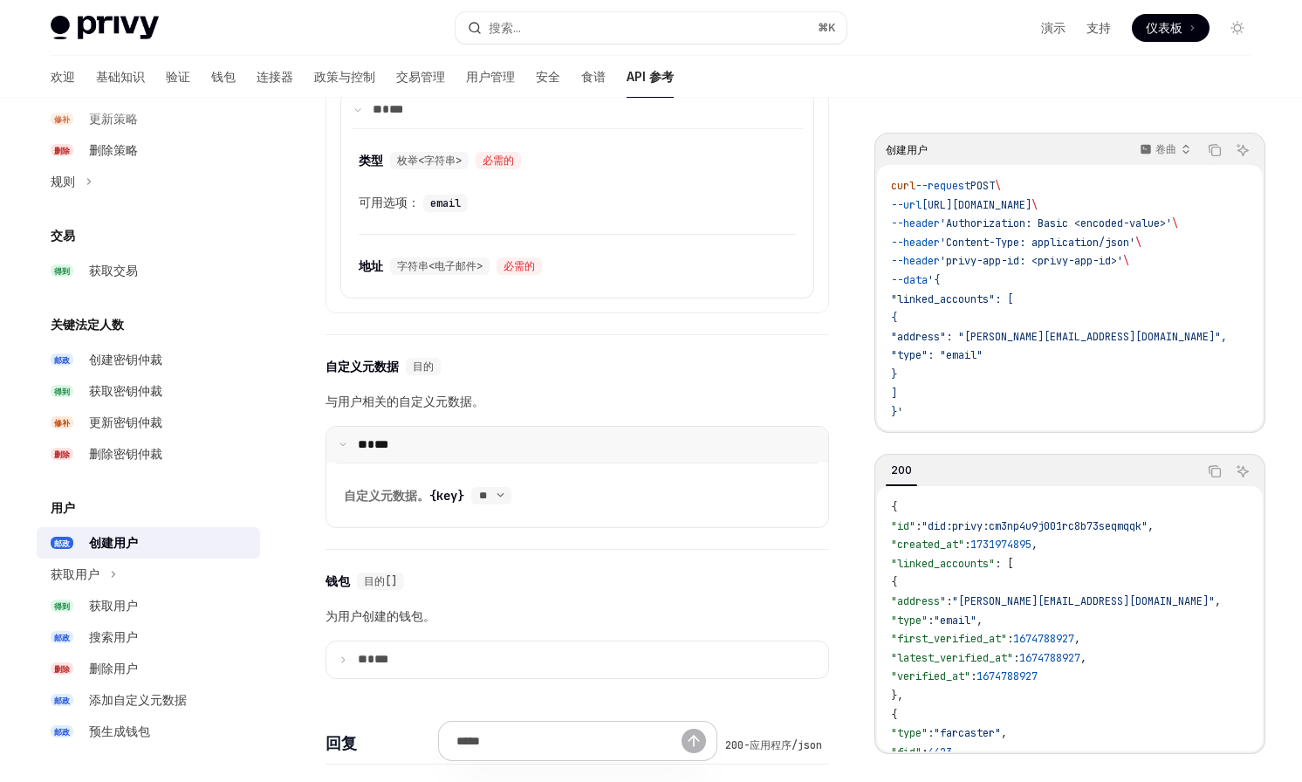
click at [388, 440] on font "***" at bounding box center [381, 444] width 14 height 12
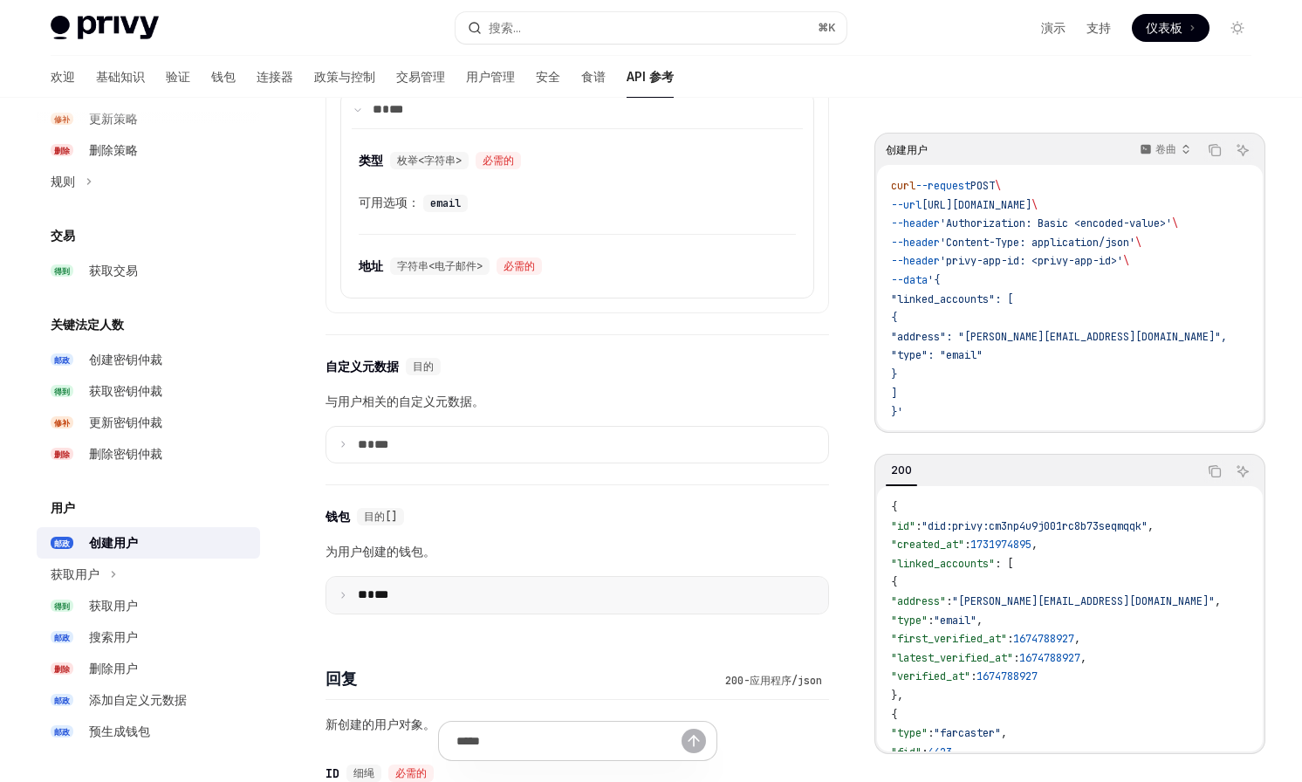
click at [367, 592] on font "**" at bounding box center [363, 594] width 10 height 12
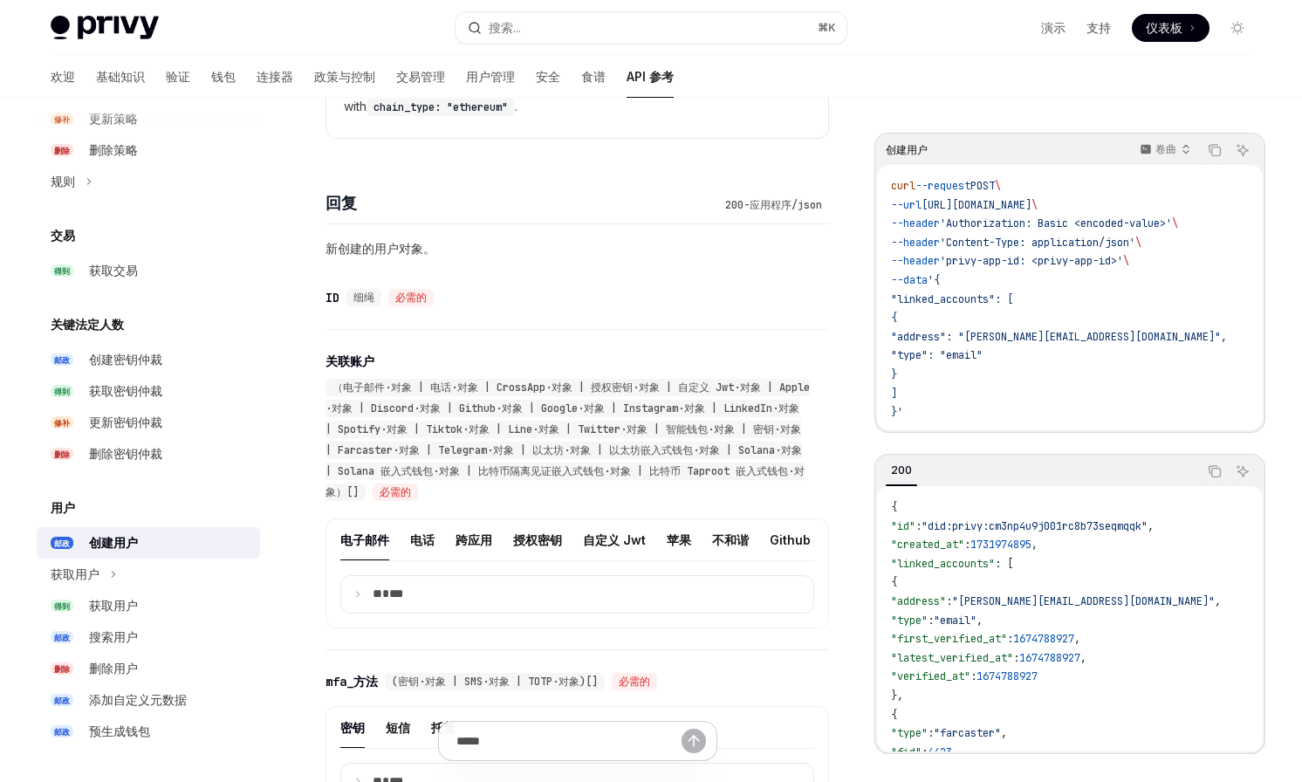
scroll to position [1883, 0]
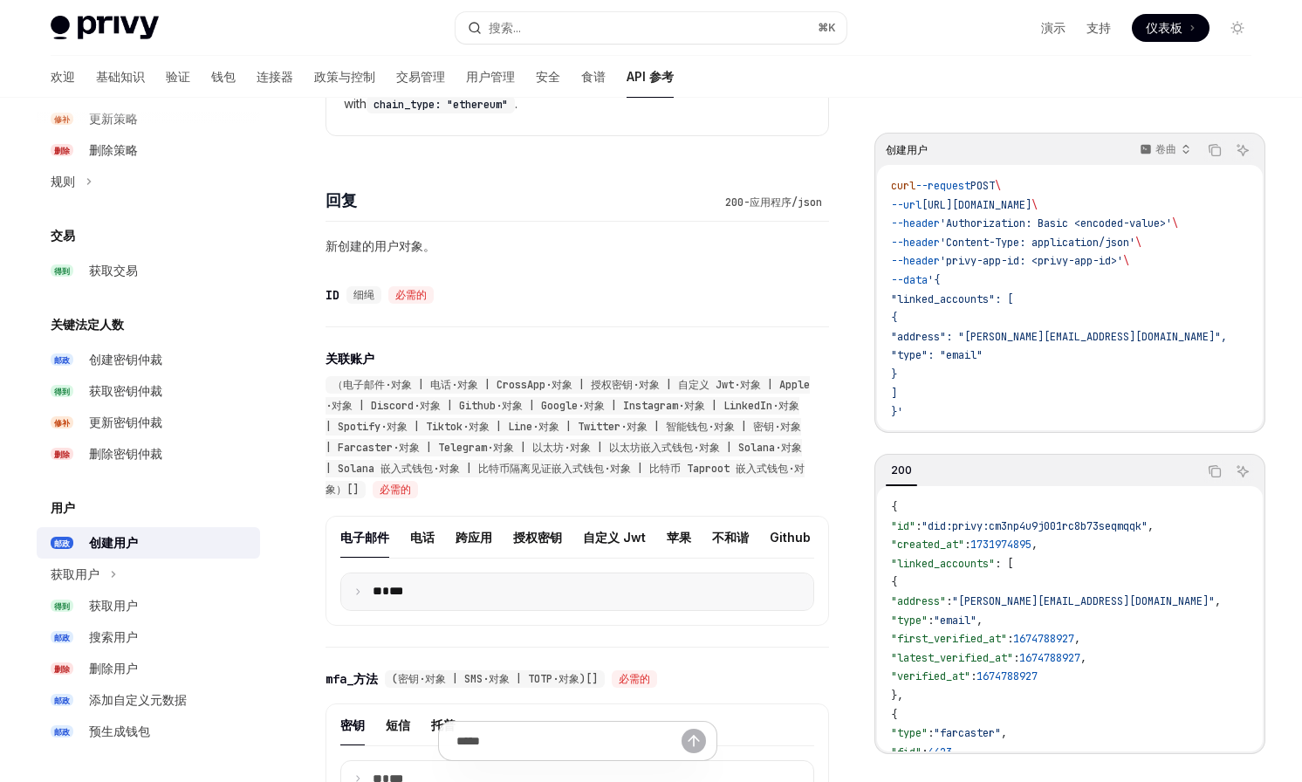
click at [408, 579] on summary "** ***" at bounding box center [577, 591] width 472 height 37
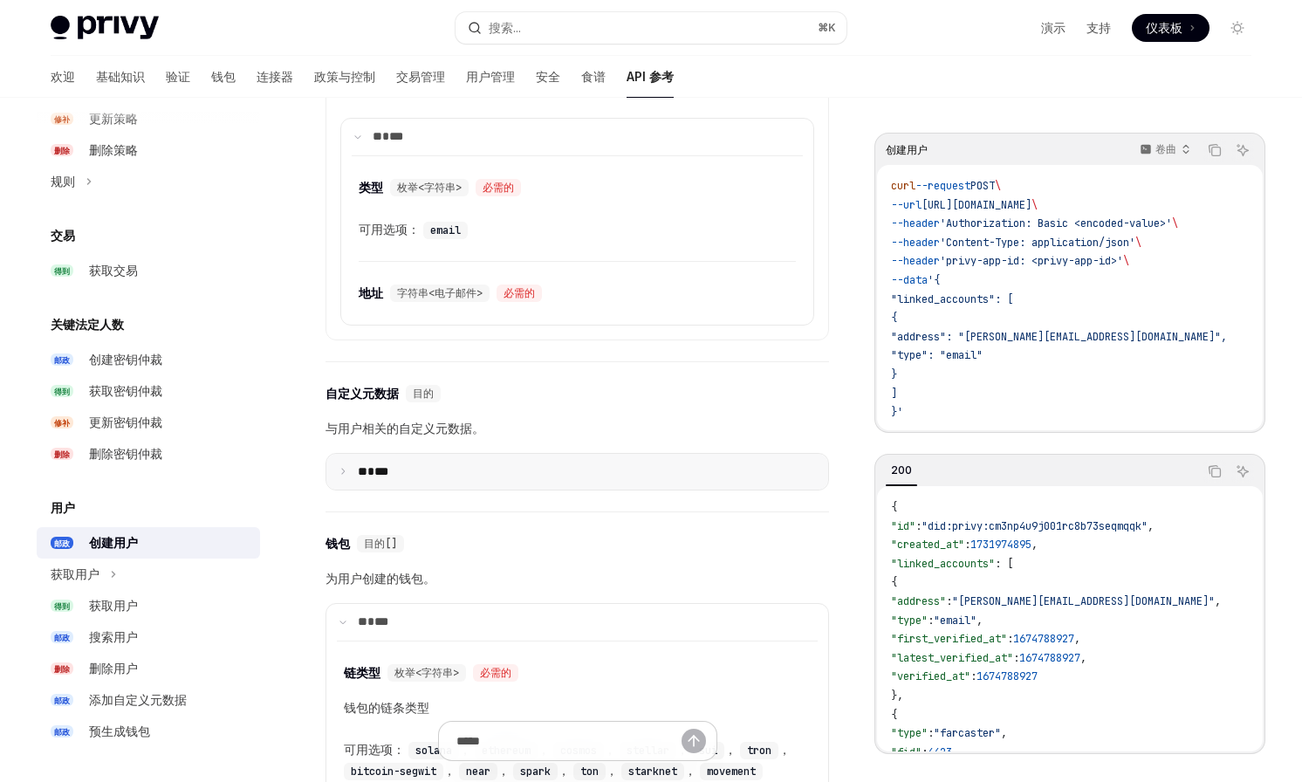
scroll to position [835, 0]
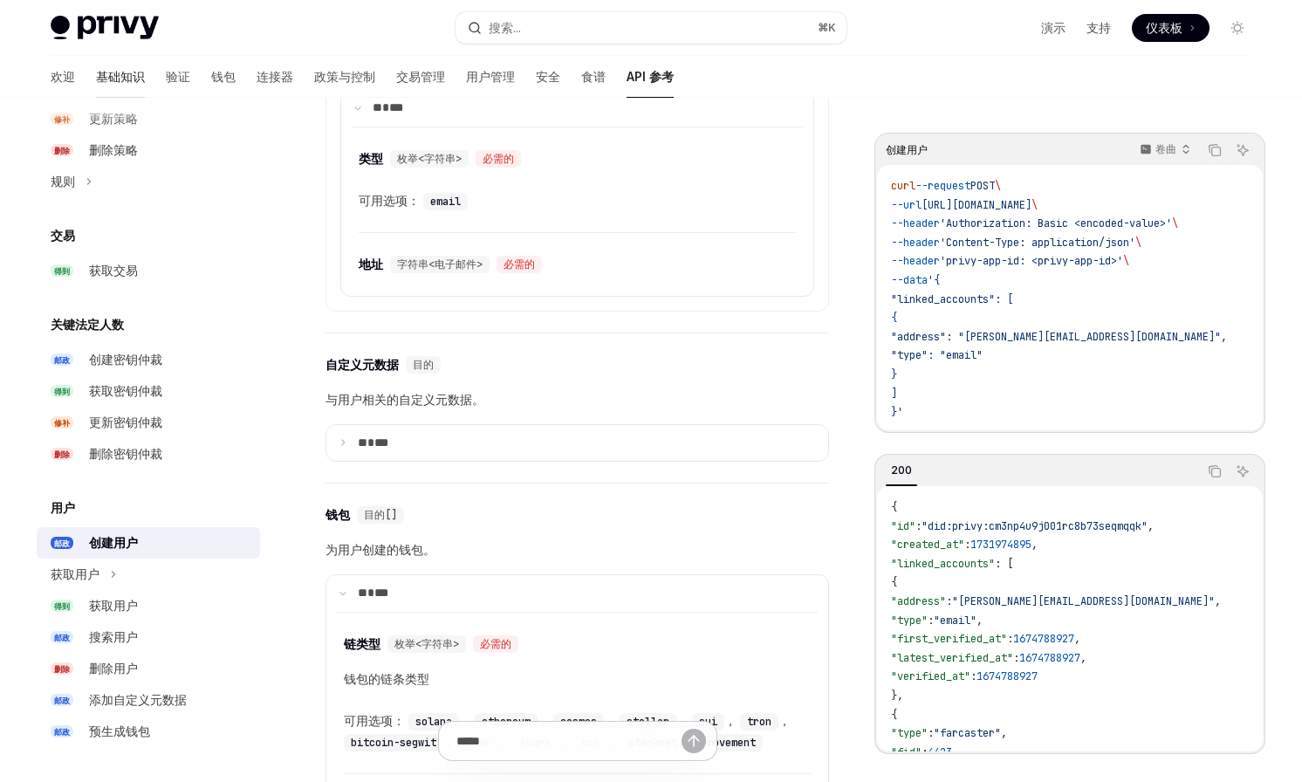
click at [96, 73] on font "基础知识" at bounding box center [120, 76] width 49 height 15
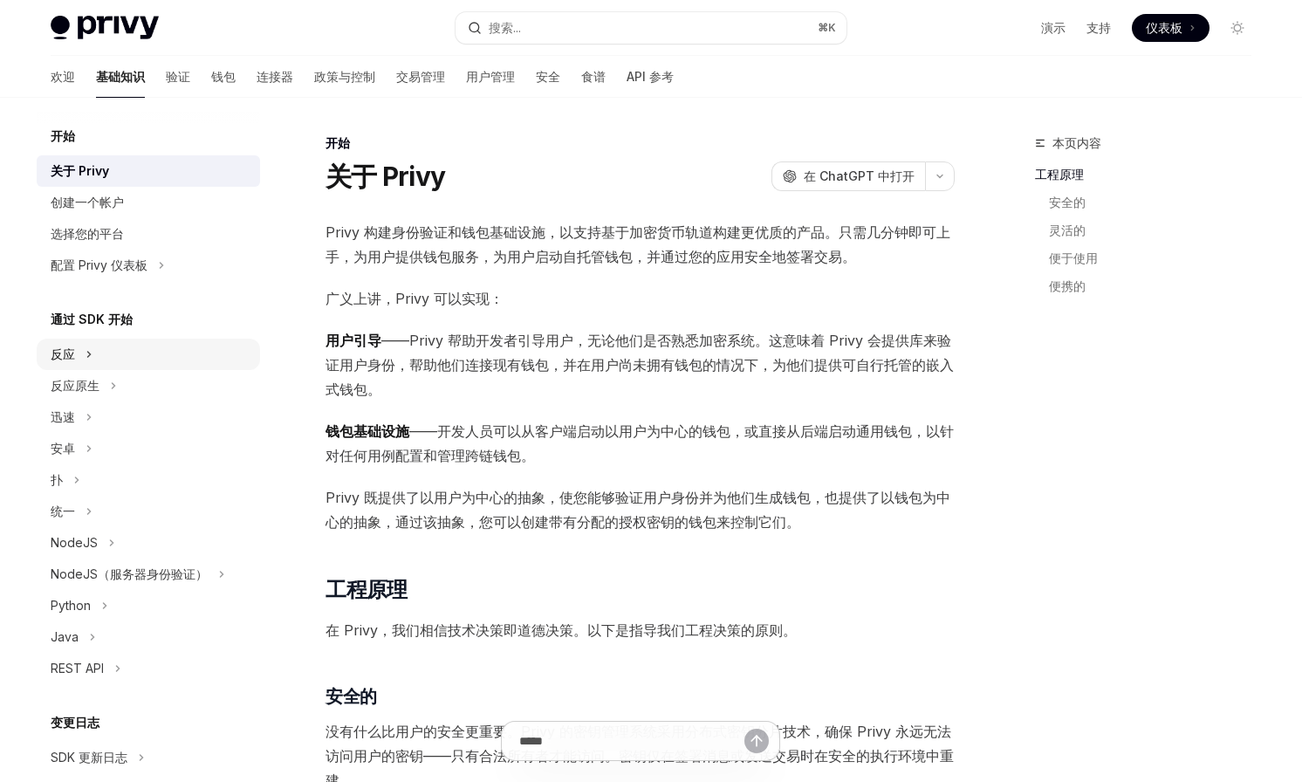
click at [79, 364] on button "反应" at bounding box center [148, 354] width 223 height 31
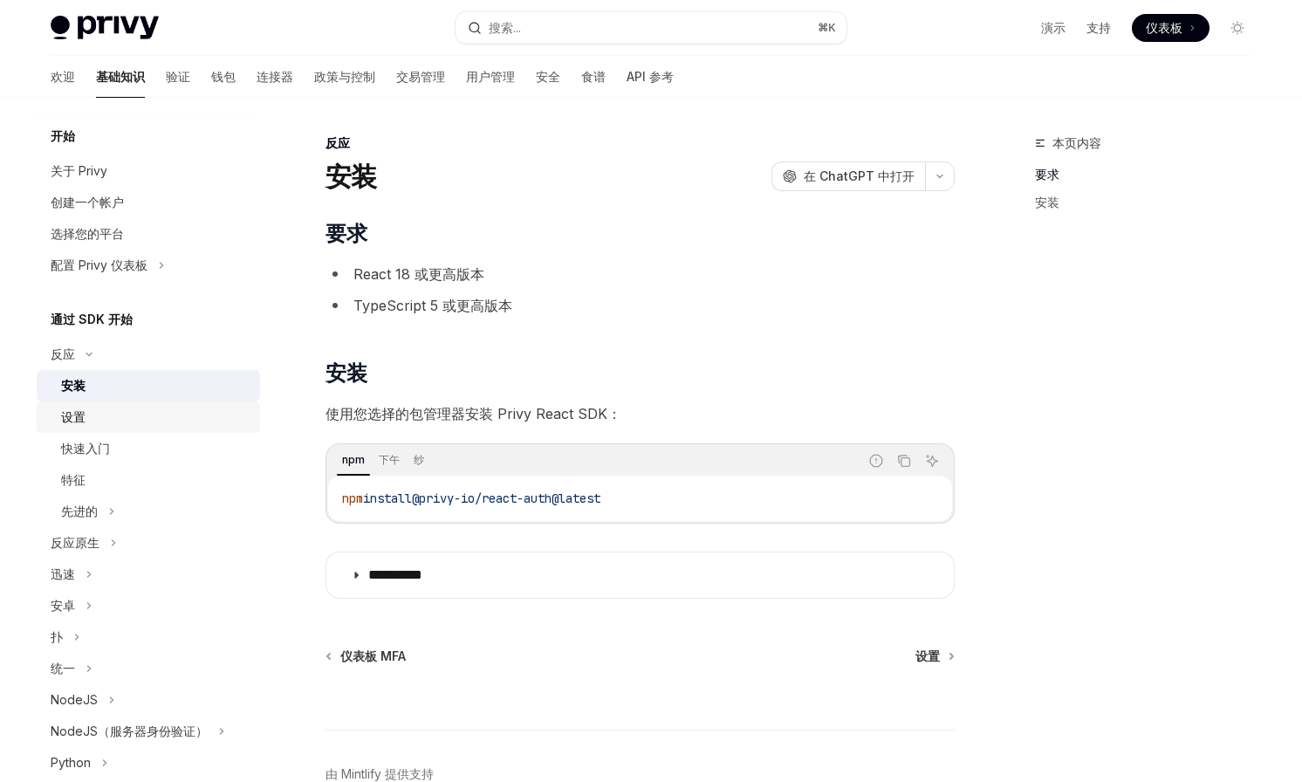
click at [88, 409] on div "设置" at bounding box center [155, 417] width 188 height 21
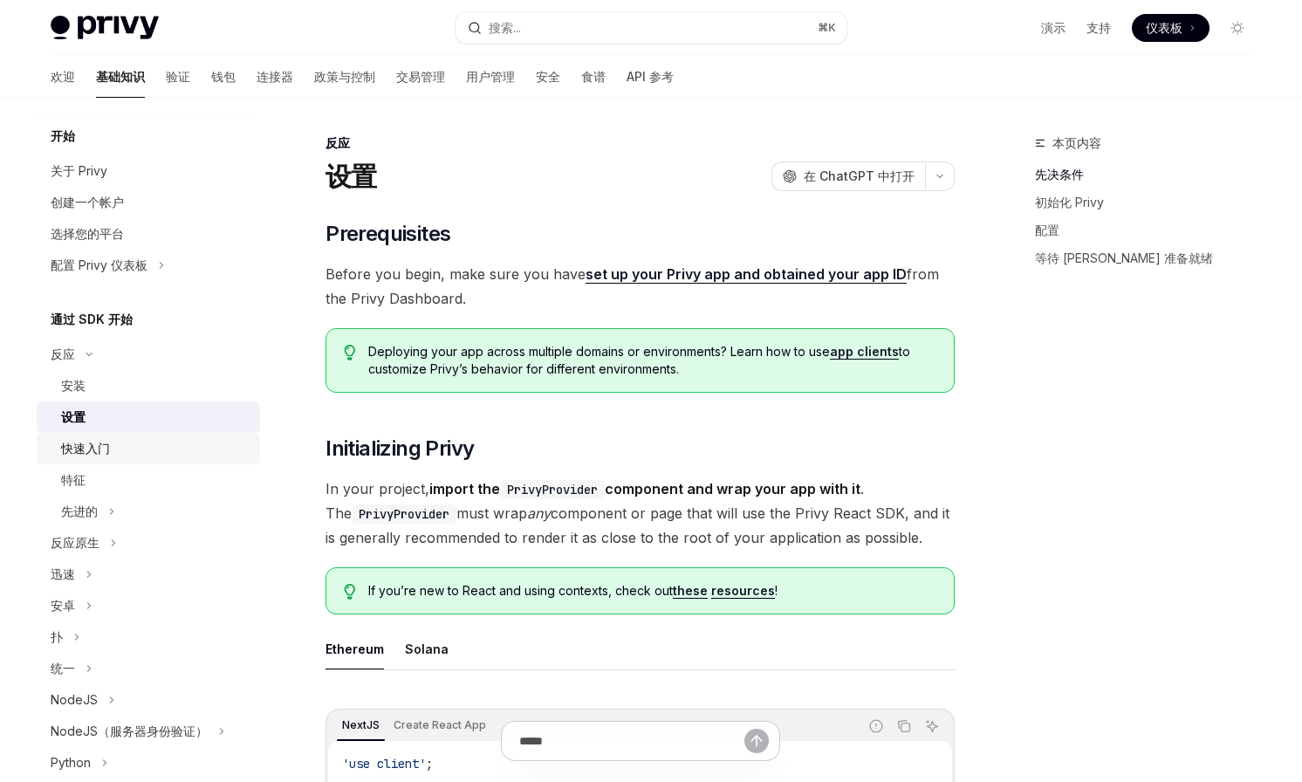
click at [92, 439] on div "快速入门" at bounding box center [85, 448] width 49 height 21
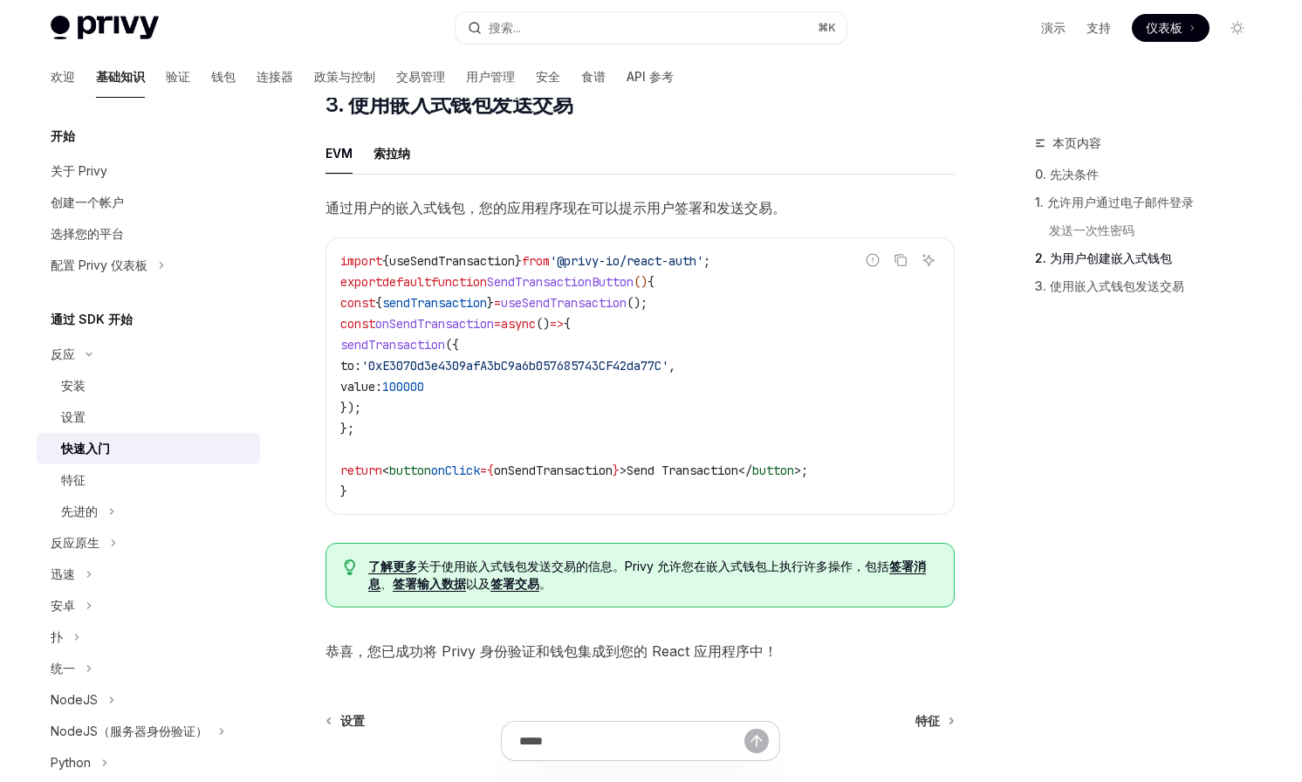
scroll to position [1427, 0]
click at [400, 157] on font "索拉纳" at bounding box center [391, 152] width 37 height 15
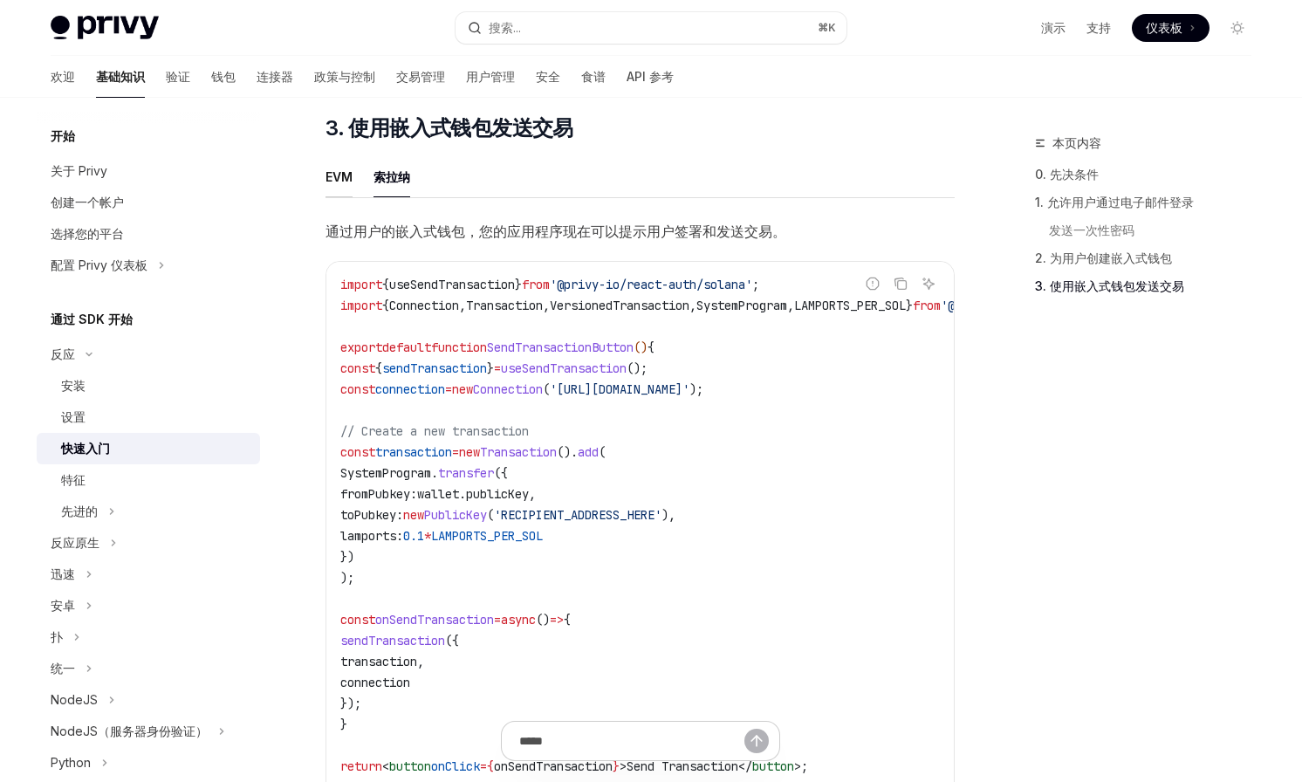
click at [350, 195] on button "EVM" at bounding box center [338, 176] width 27 height 41
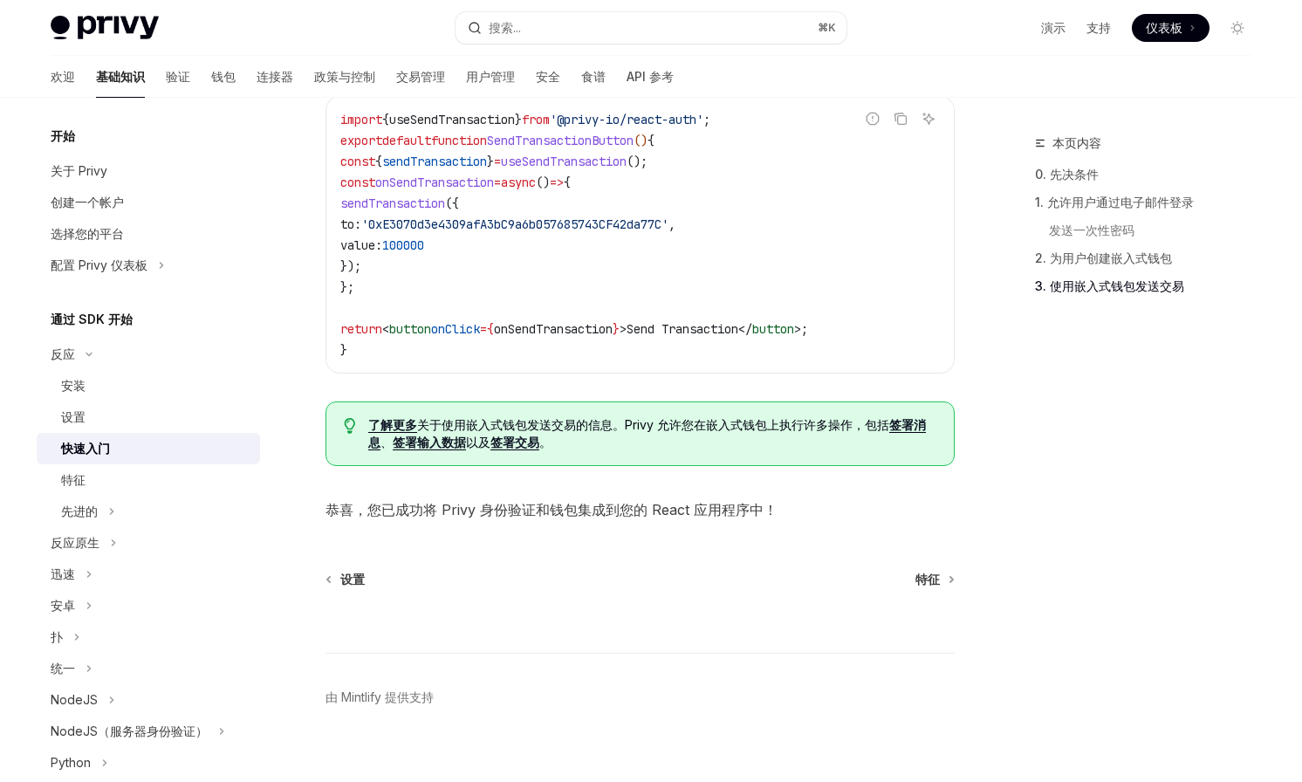
scroll to position [1570, 0]
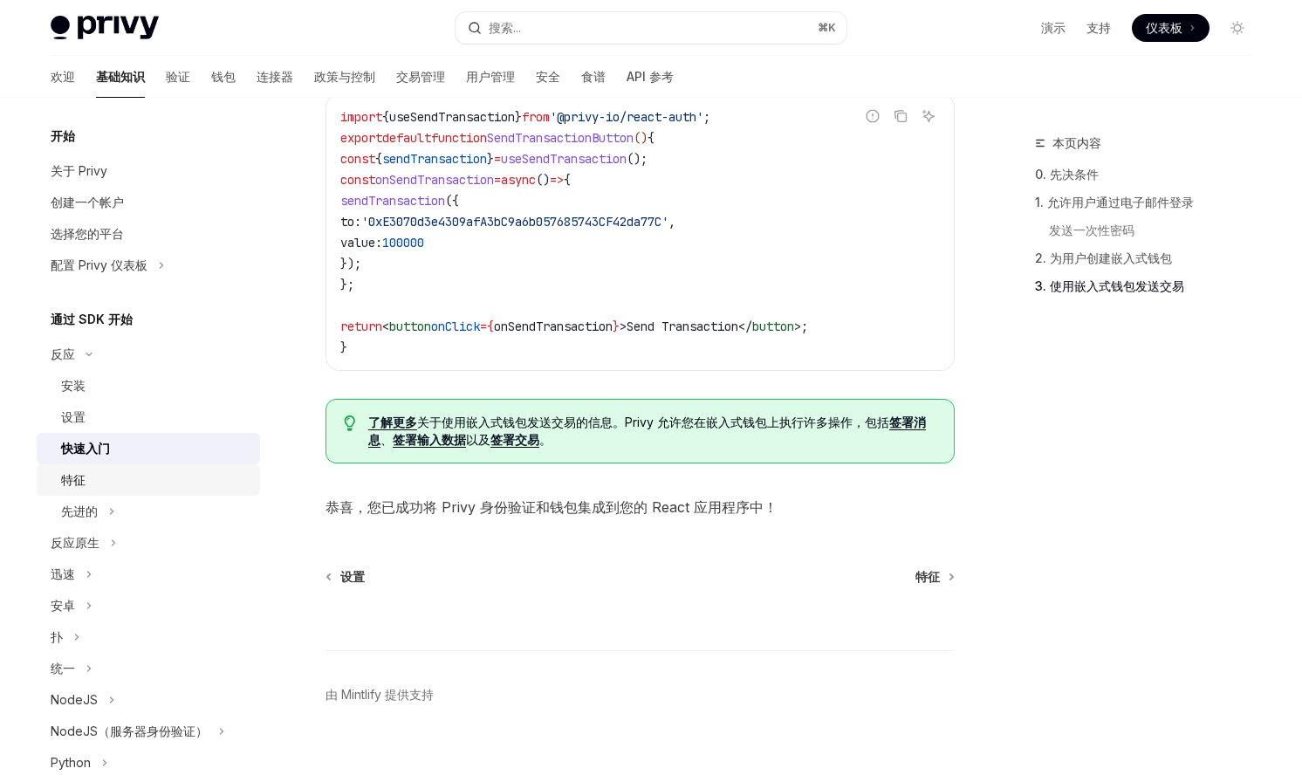
click at [109, 468] on link "特征" at bounding box center [148, 479] width 223 height 31
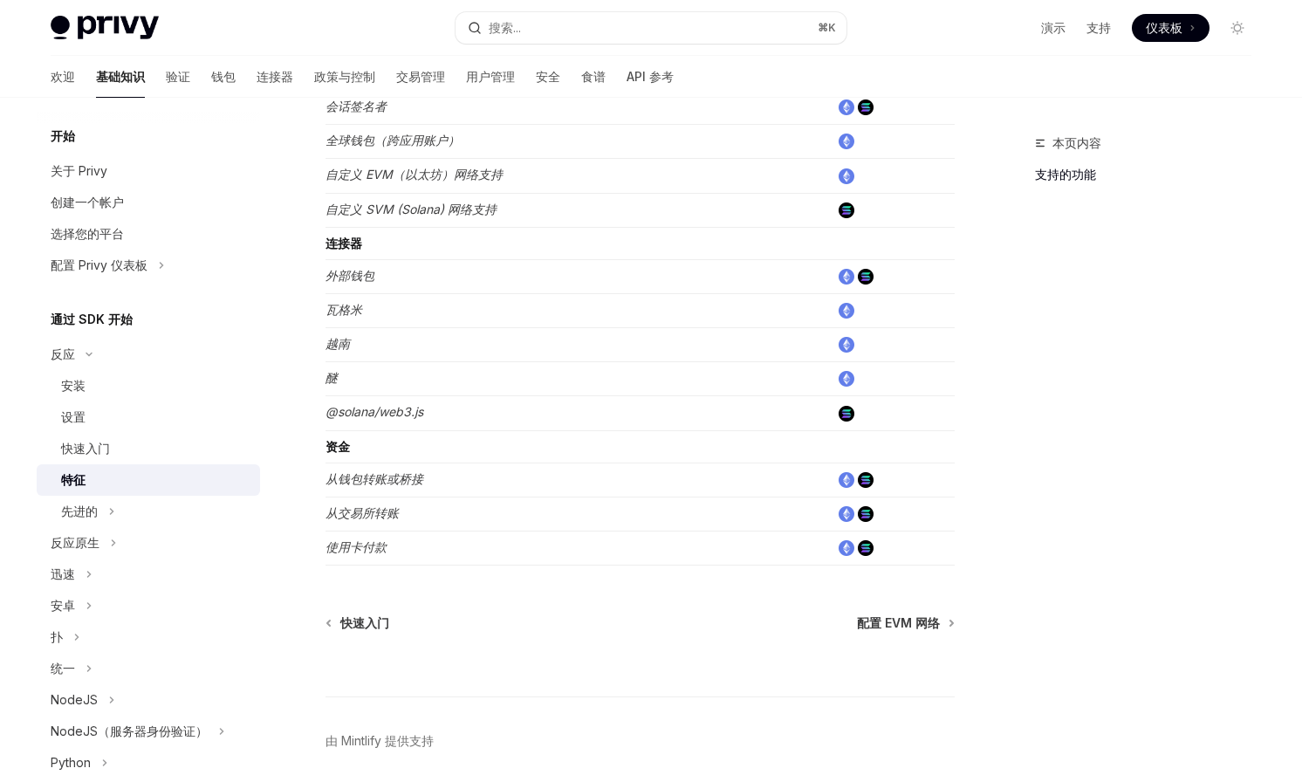
scroll to position [1041, 0]
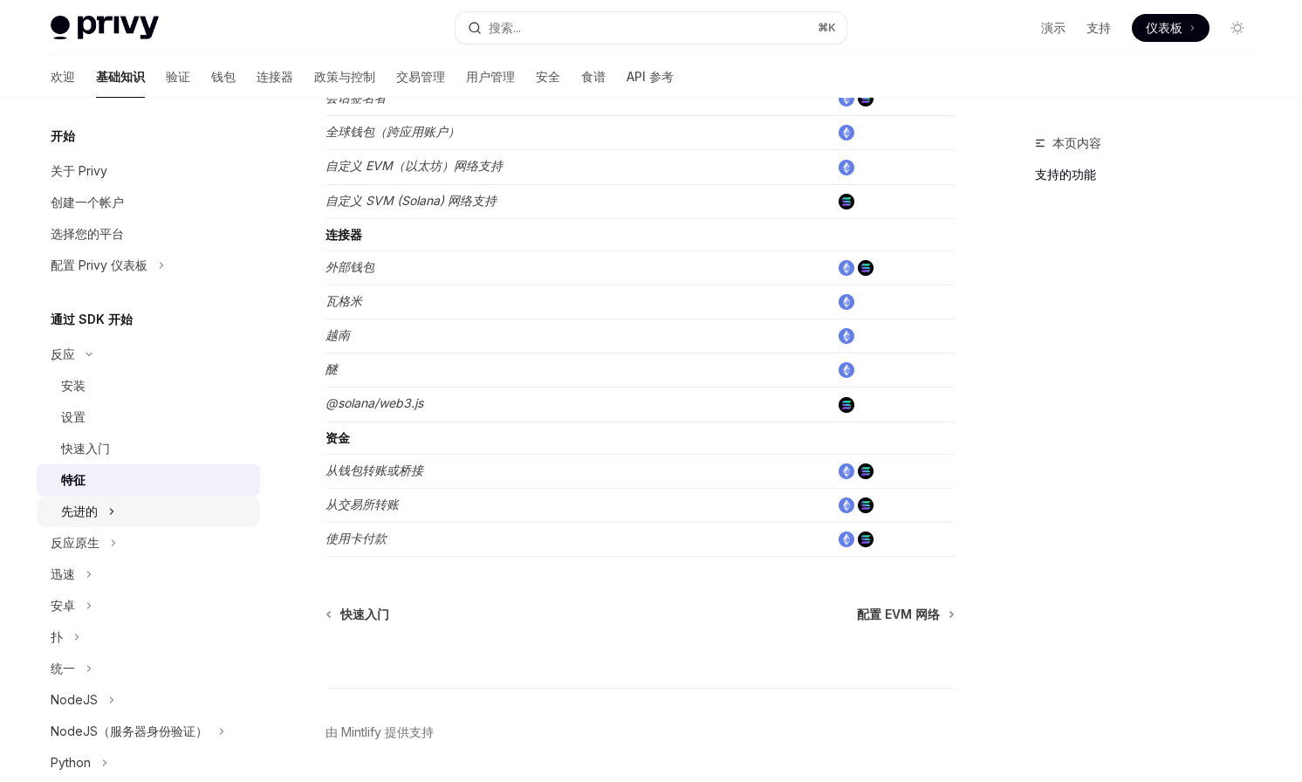
click at [112, 507] on icon "切换高级部分" at bounding box center [111, 511] width 7 height 21
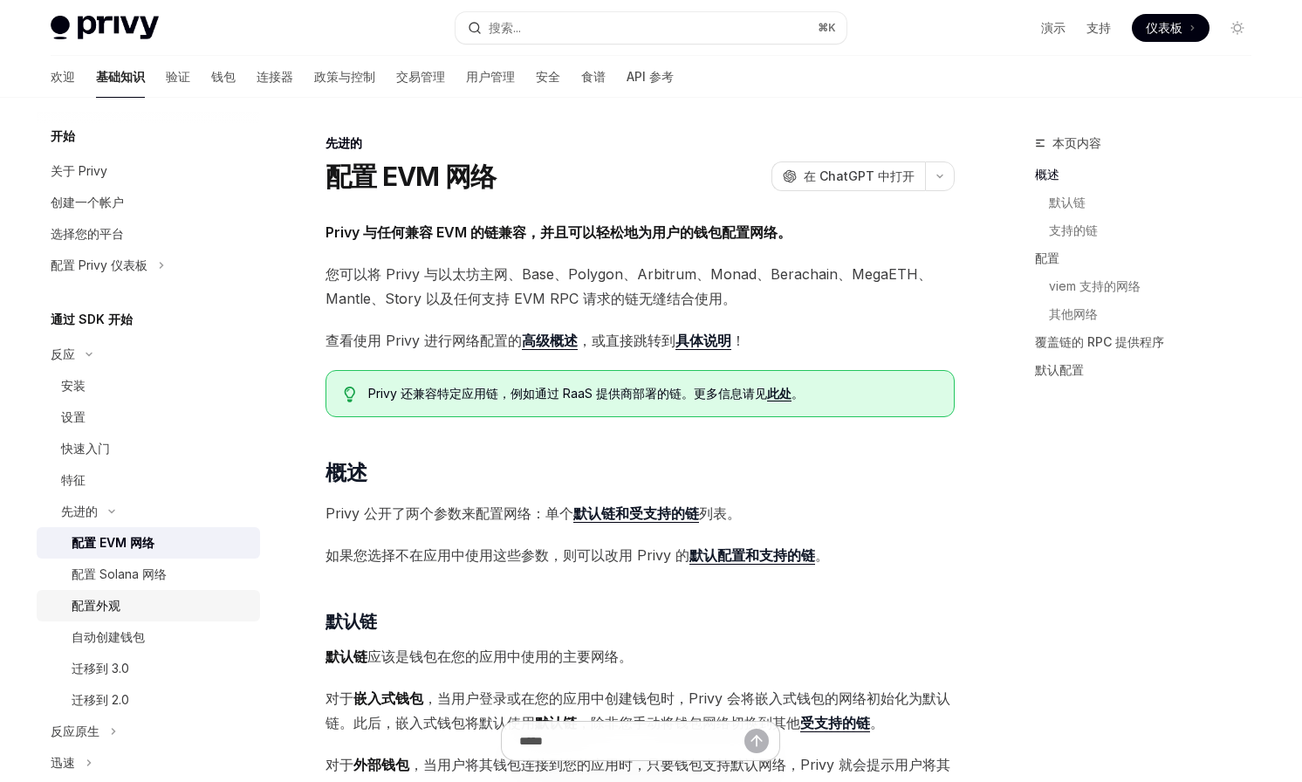
click at [137, 594] on link "配置外观" at bounding box center [148, 605] width 223 height 31
type textarea "*"
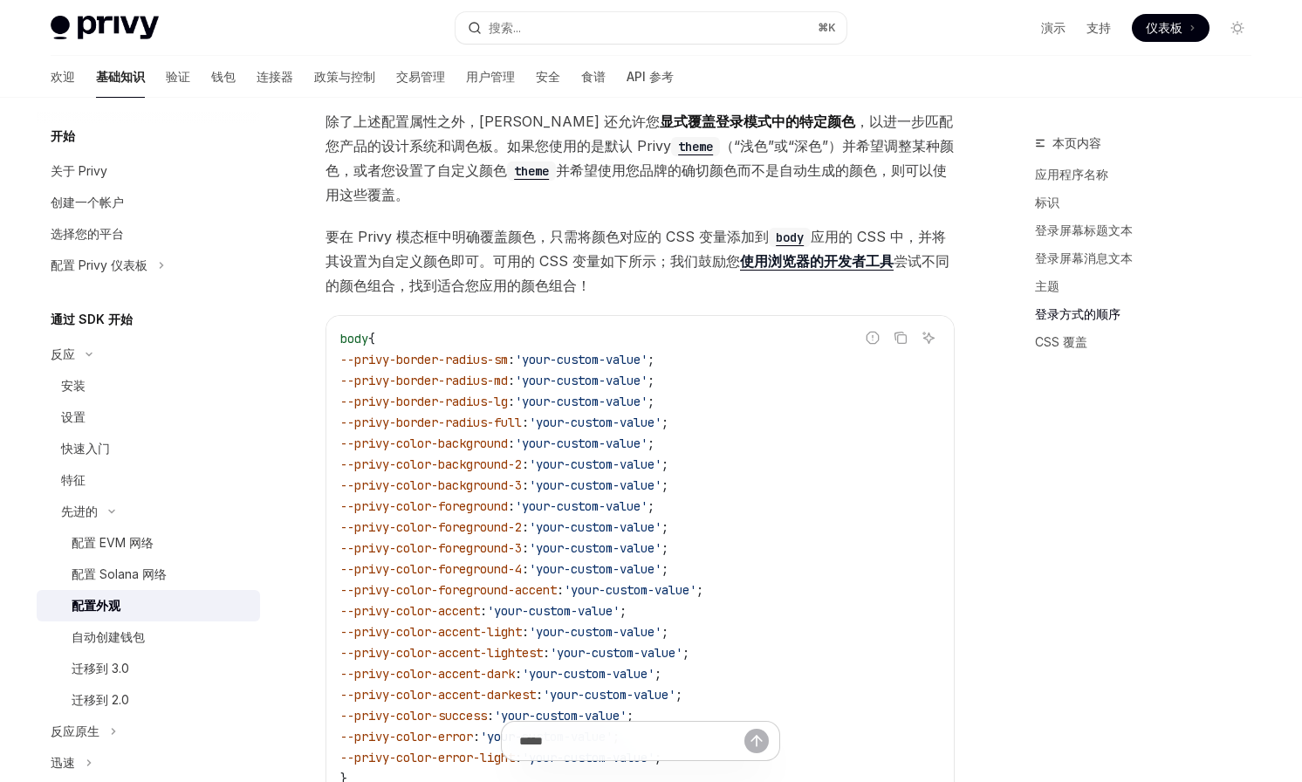
scroll to position [3842, 0]
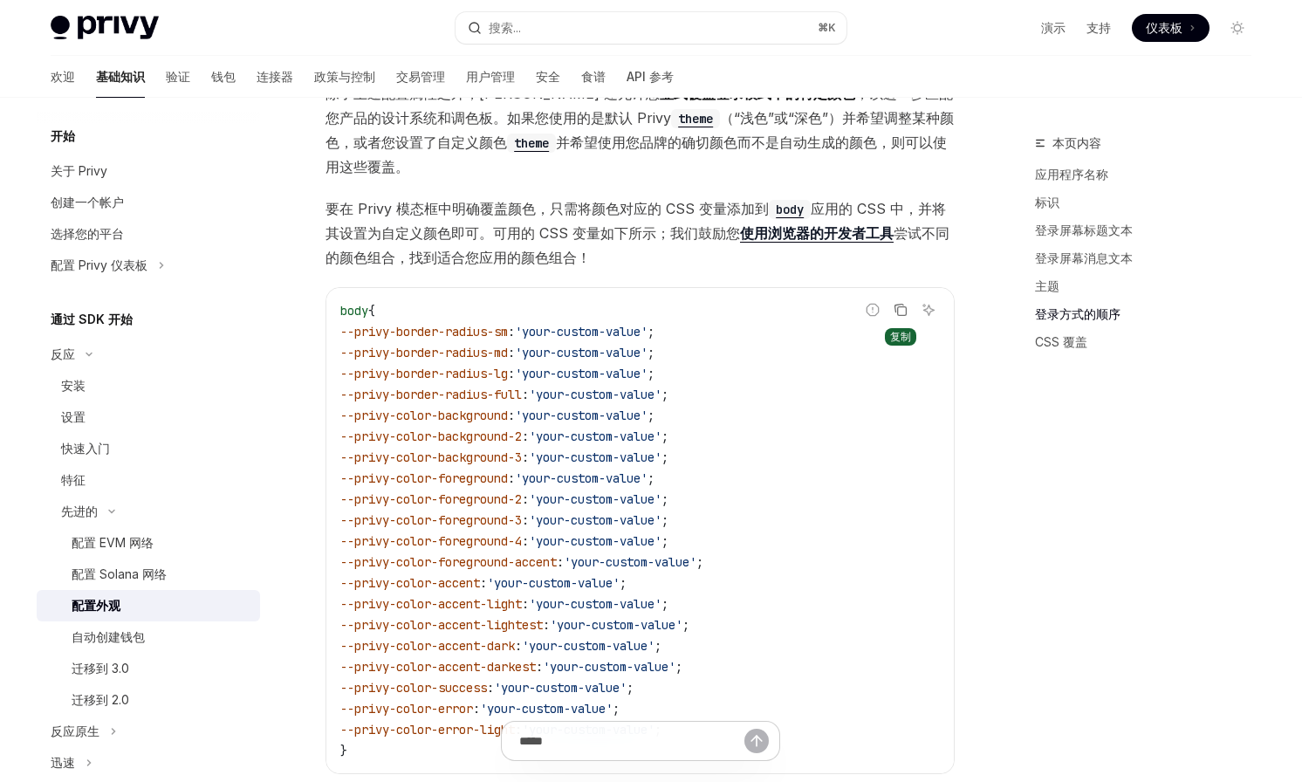
click at [902, 303] on icon "复制代码块中的内容" at bounding box center [901, 310] width 14 height 14
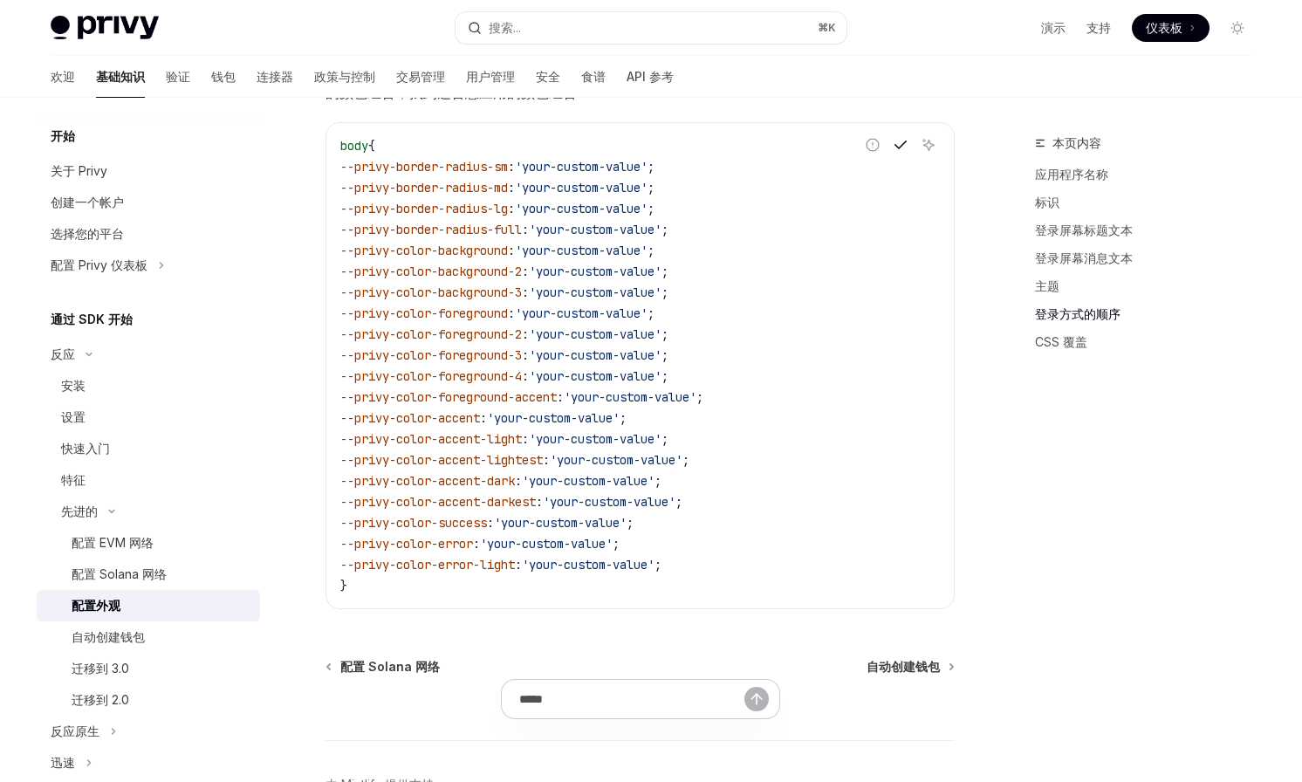
scroll to position [4028, 0]
